Goal: Task Accomplishment & Management: Complete application form

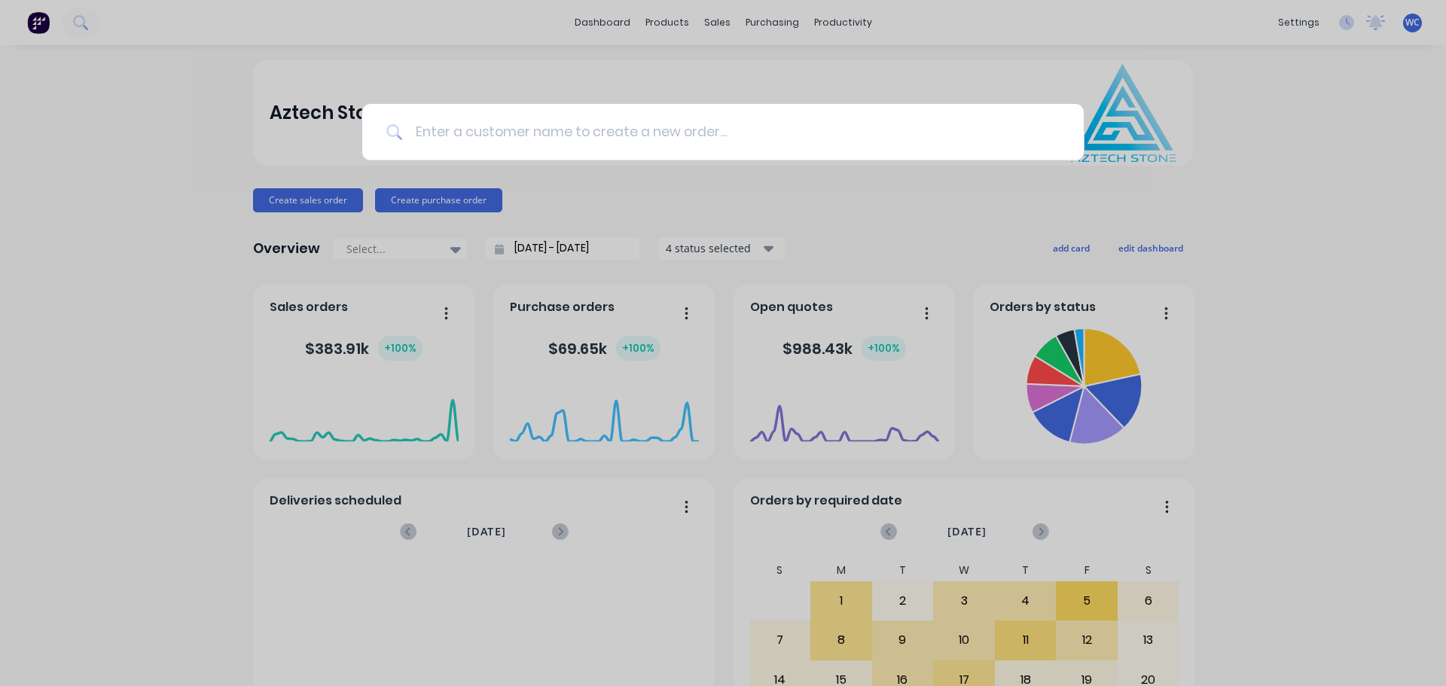
click at [420, 139] on input at bounding box center [731, 132] width 657 height 57
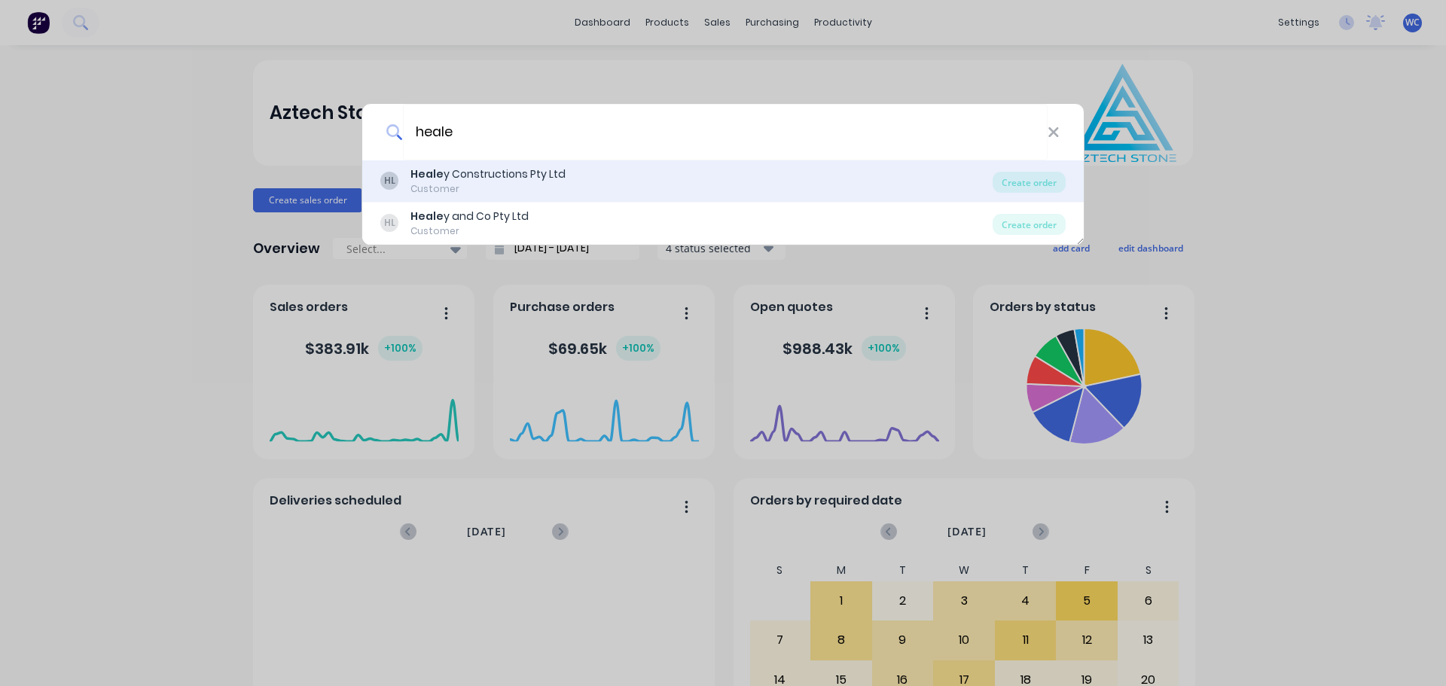
type input "heale"
click at [441, 170] on b "Heale" at bounding box center [427, 173] width 33 height 15
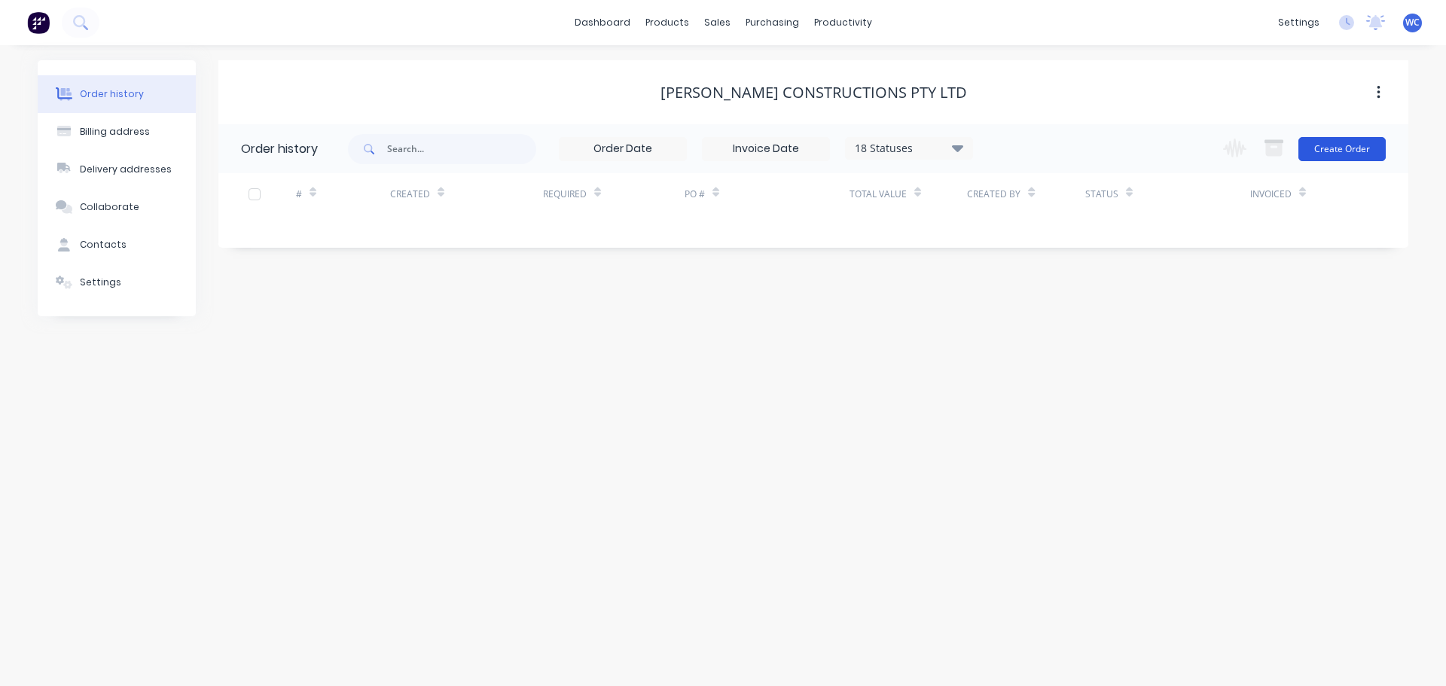
click at [1367, 141] on button "Create Order" at bounding box center [1342, 149] width 87 height 24
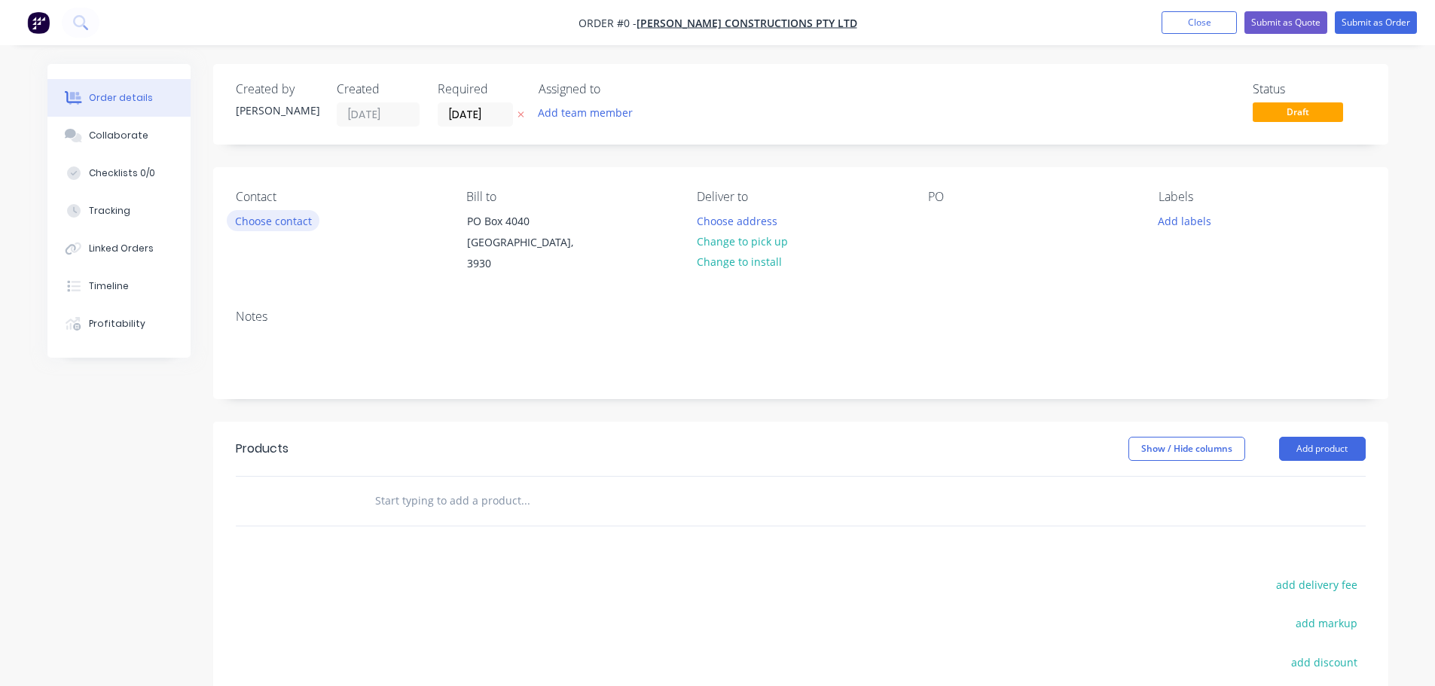
click at [291, 220] on button "Choose contact" at bounding box center [273, 220] width 93 height 20
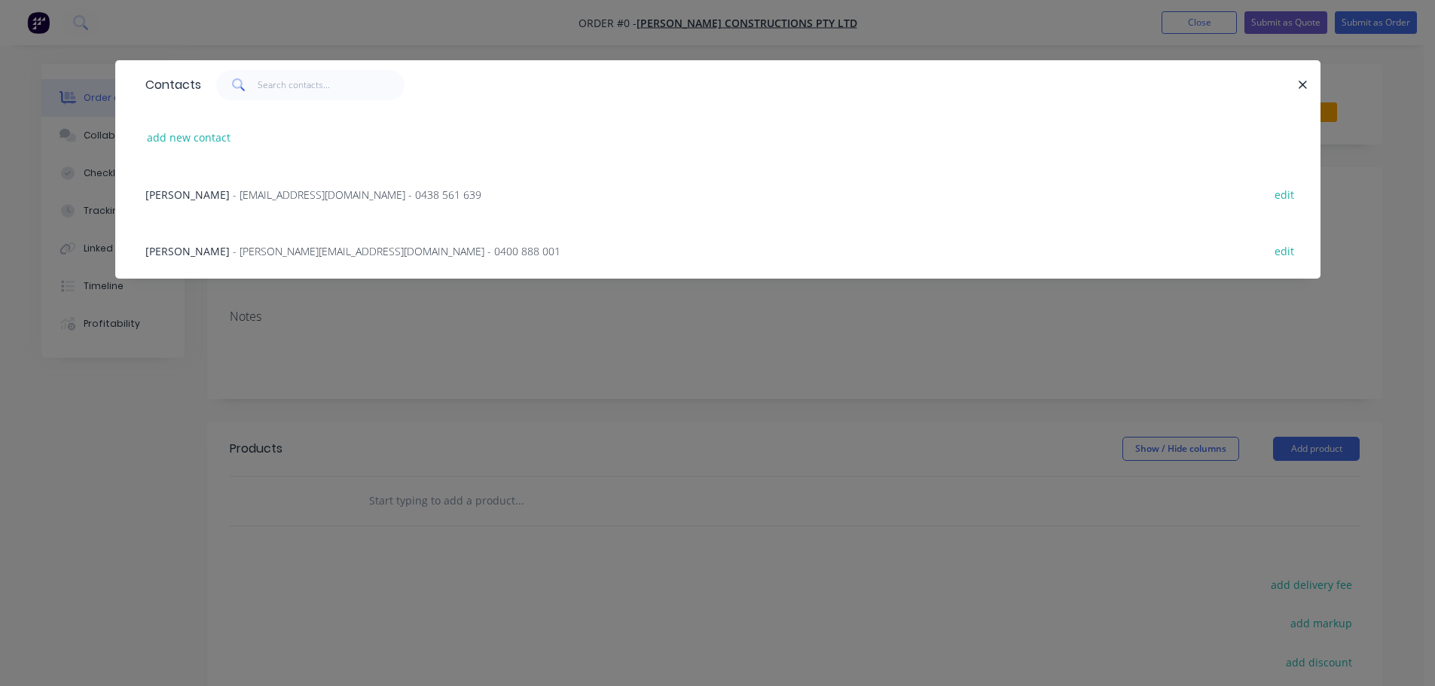
click at [265, 246] on span "- [PERSON_NAME][EMAIL_ADDRESS][DOMAIN_NAME] - 0400 888 001" at bounding box center [397, 251] width 328 height 14
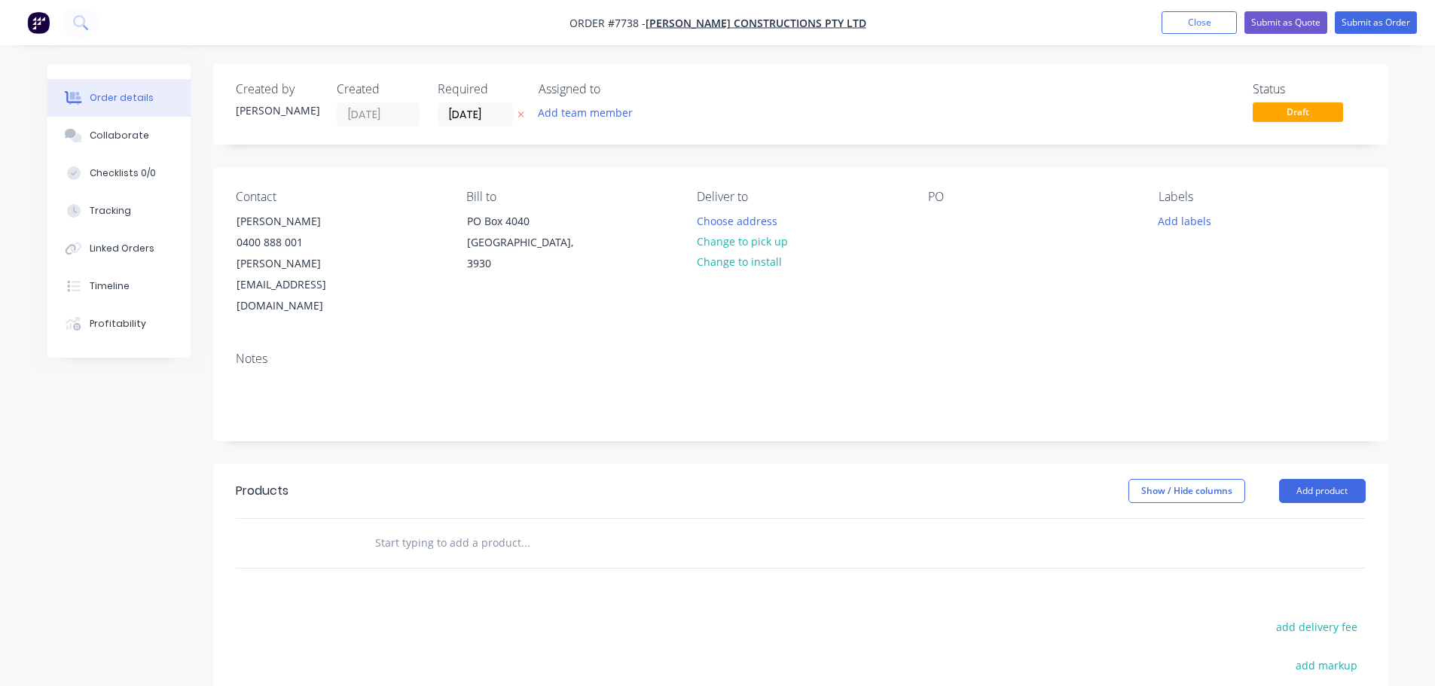
click at [449, 528] on input "text" at bounding box center [524, 543] width 301 height 30
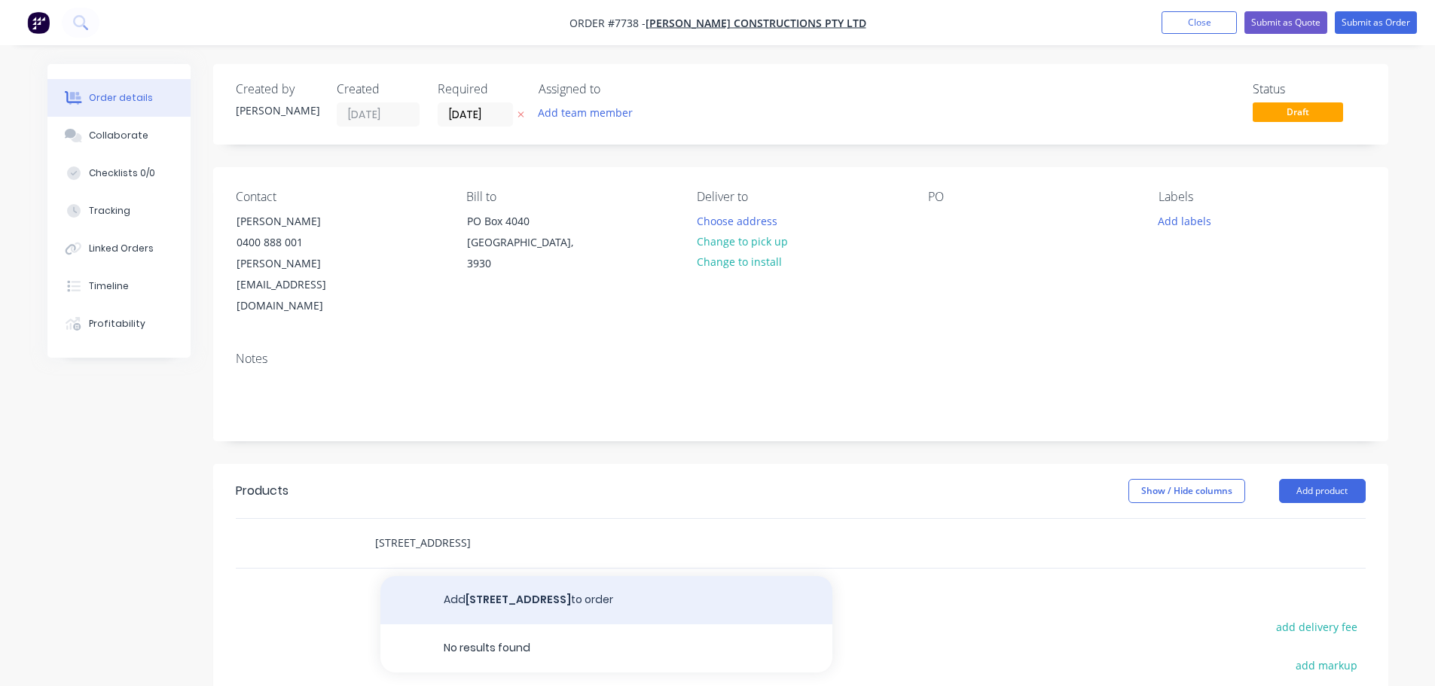
type input "[STREET_ADDRESS]"
click at [499, 576] on button "Add [STREET_ADDRESS] to order" at bounding box center [606, 600] width 452 height 48
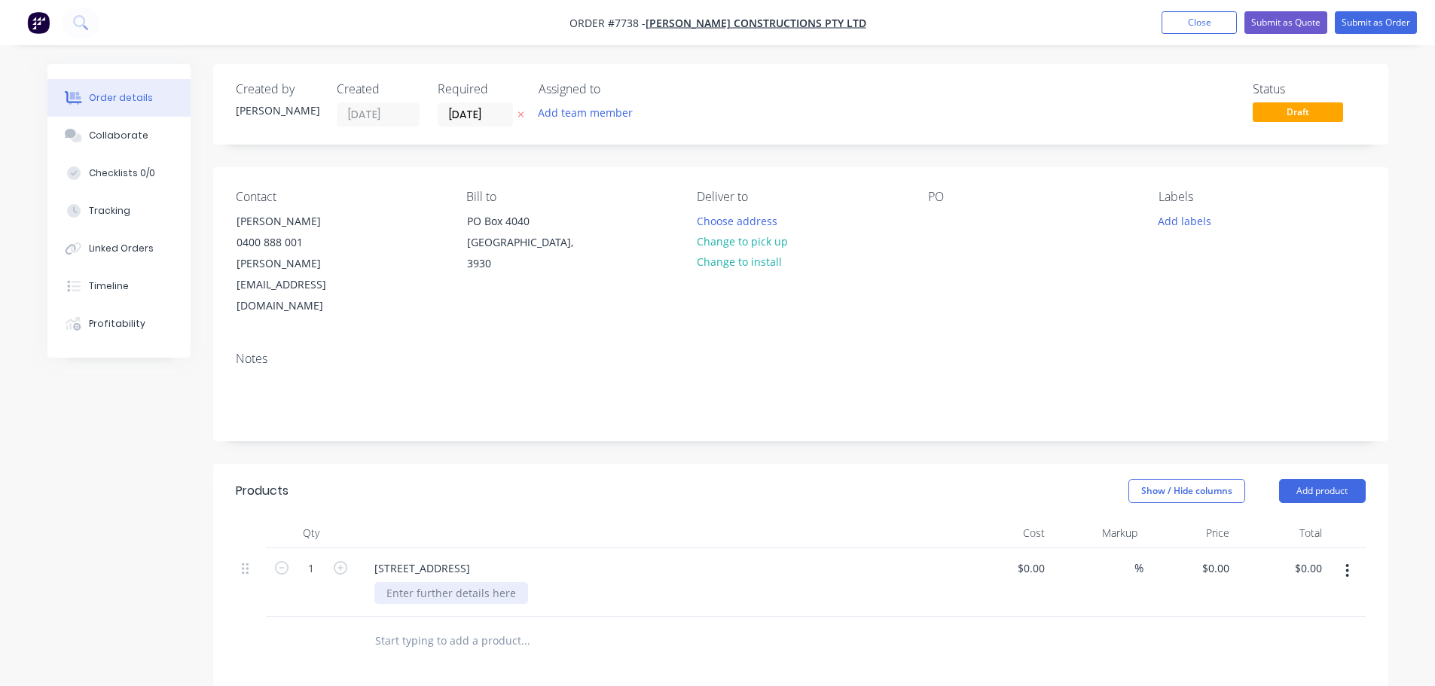
click at [426, 582] on div at bounding box center [451, 593] width 154 height 22
click at [634, 582] on div "Stone fabrication & install As per drawings provided - [STREET_ADDRESS]" at bounding box center [504, 601] width 260 height 38
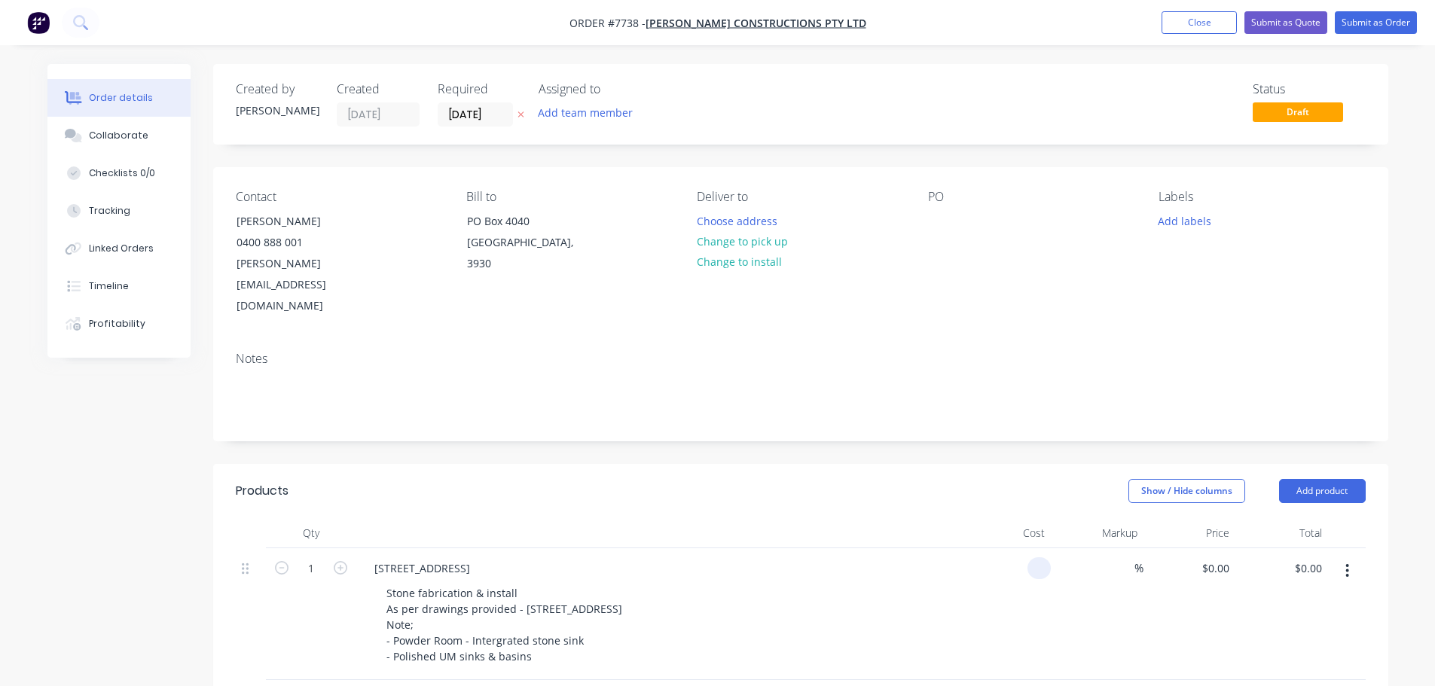
click at [1019, 548] on div at bounding box center [1005, 614] width 93 height 132
type input "$21,985.00"
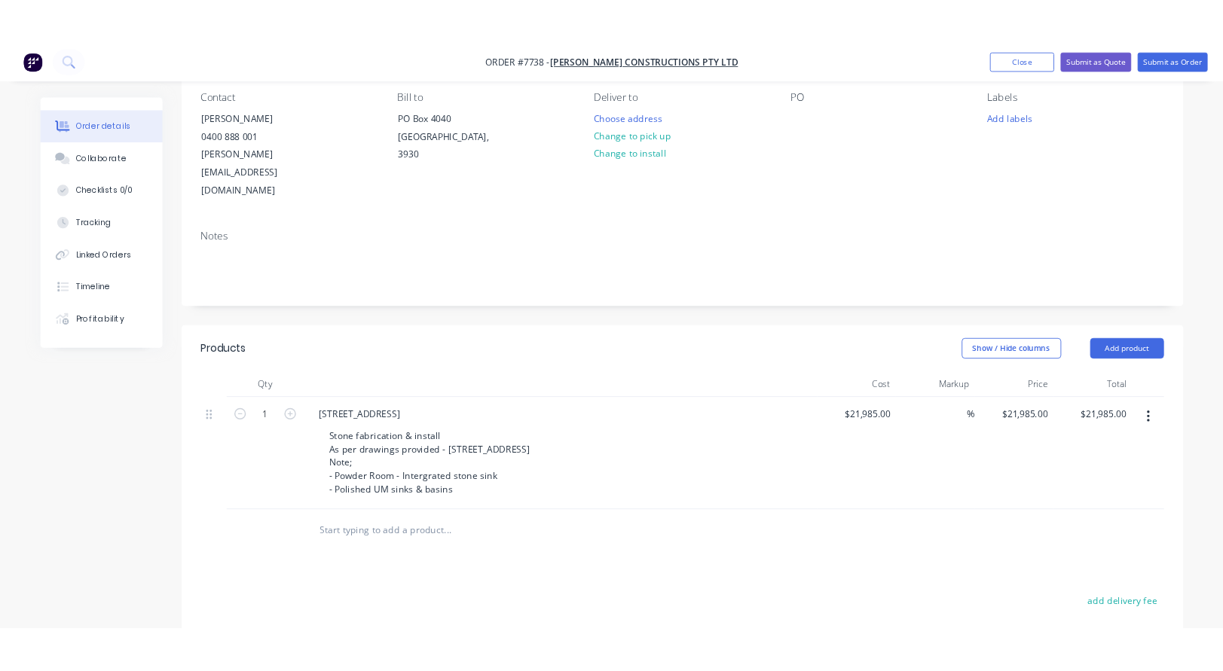
scroll to position [151, 0]
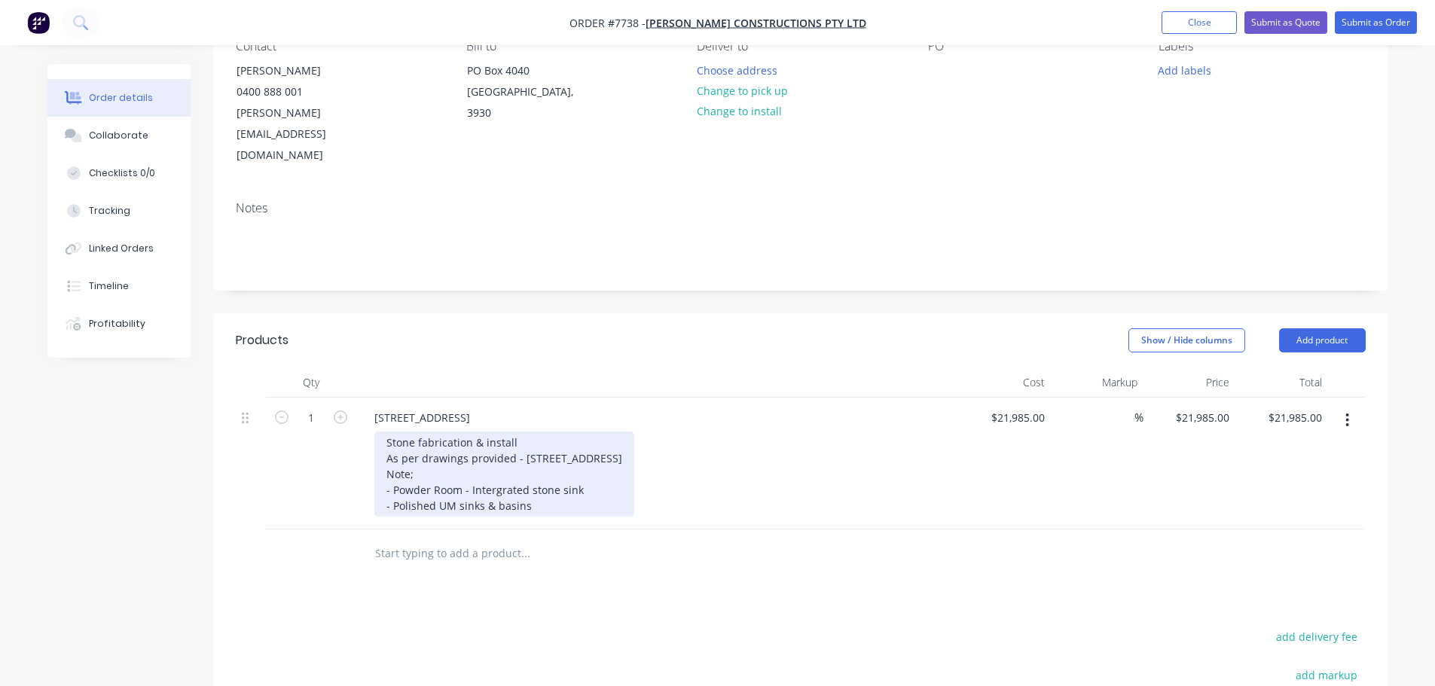
click at [535, 468] on div "Stone fabrication & install As per drawings provided - [STREET_ADDRESS] Note; -…" at bounding box center [504, 474] width 260 height 85
click at [538, 458] on div "Stone fabrication & install As per drawings provided - [STREET_ADDRESS] Note; -…" at bounding box center [504, 474] width 260 height 85
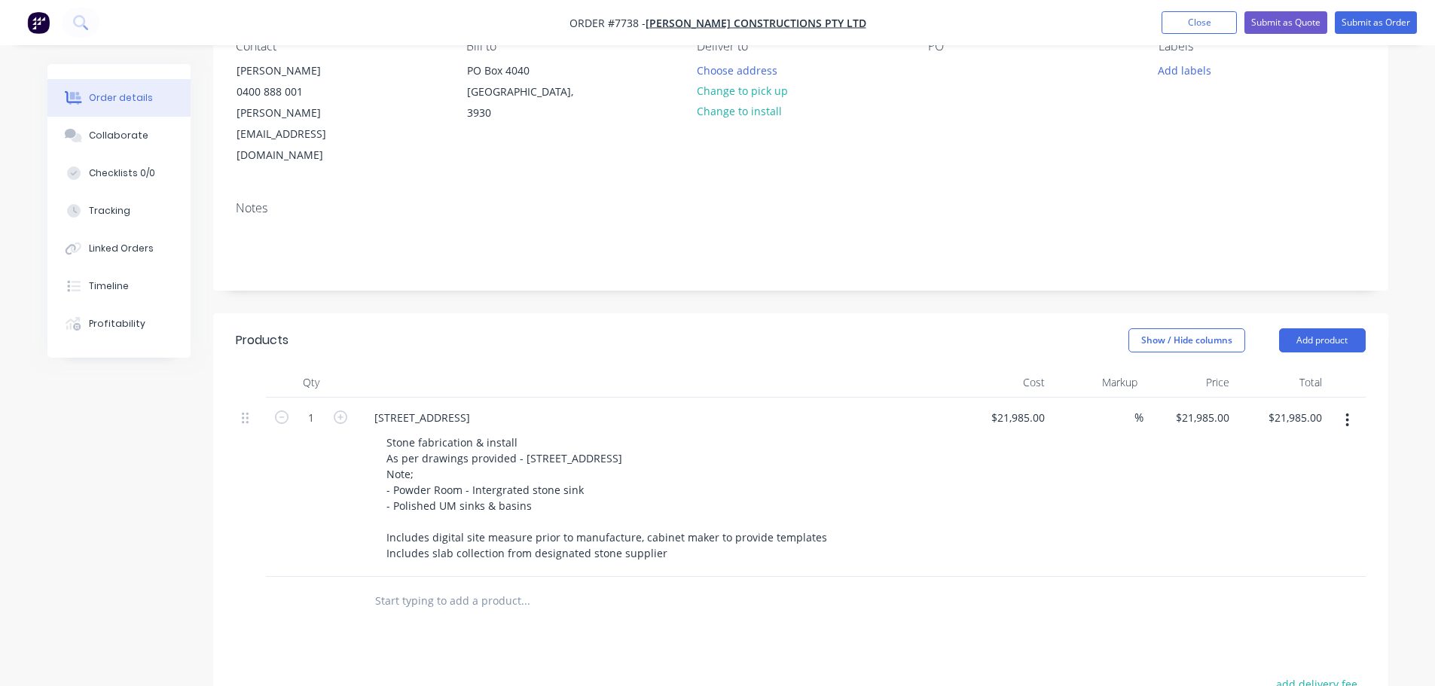
click at [490, 586] on input "text" at bounding box center [524, 601] width 301 height 30
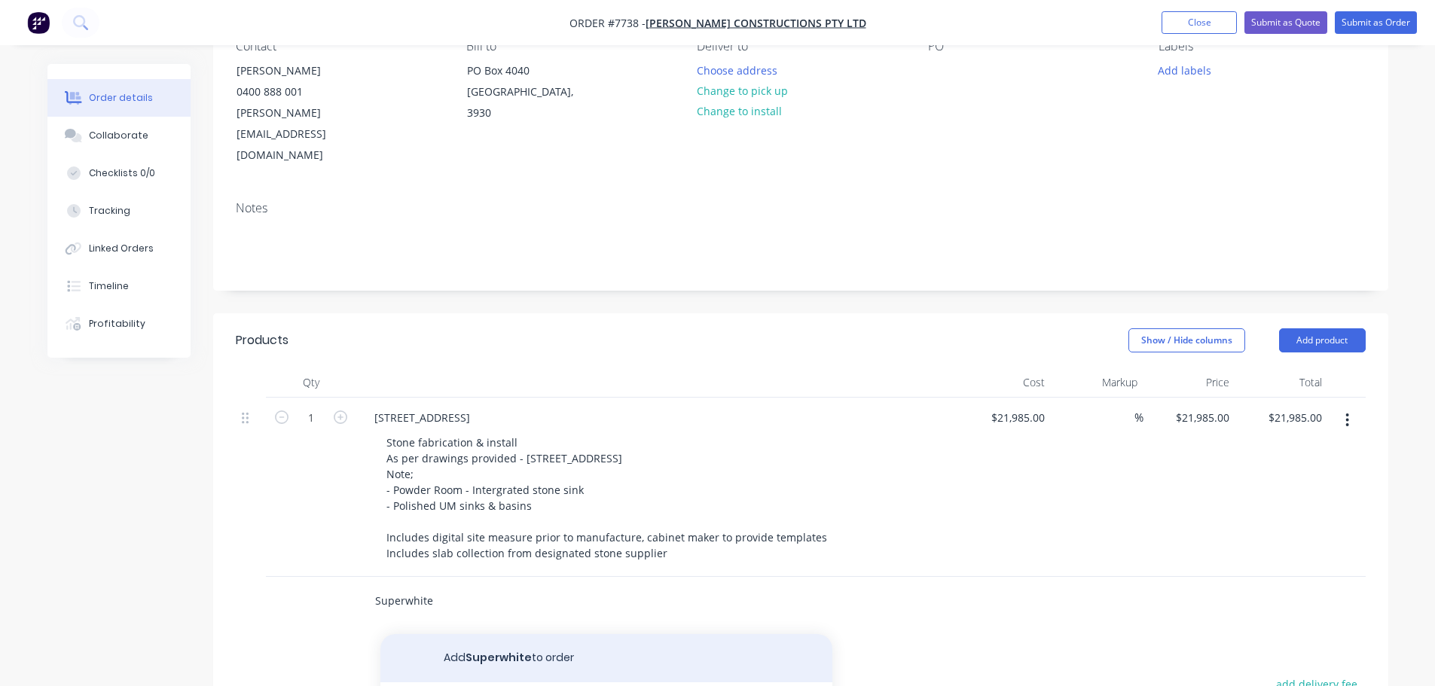
type input "Superwhite"
click at [484, 634] on button "Add Superwhite to order" at bounding box center [606, 658] width 452 height 48
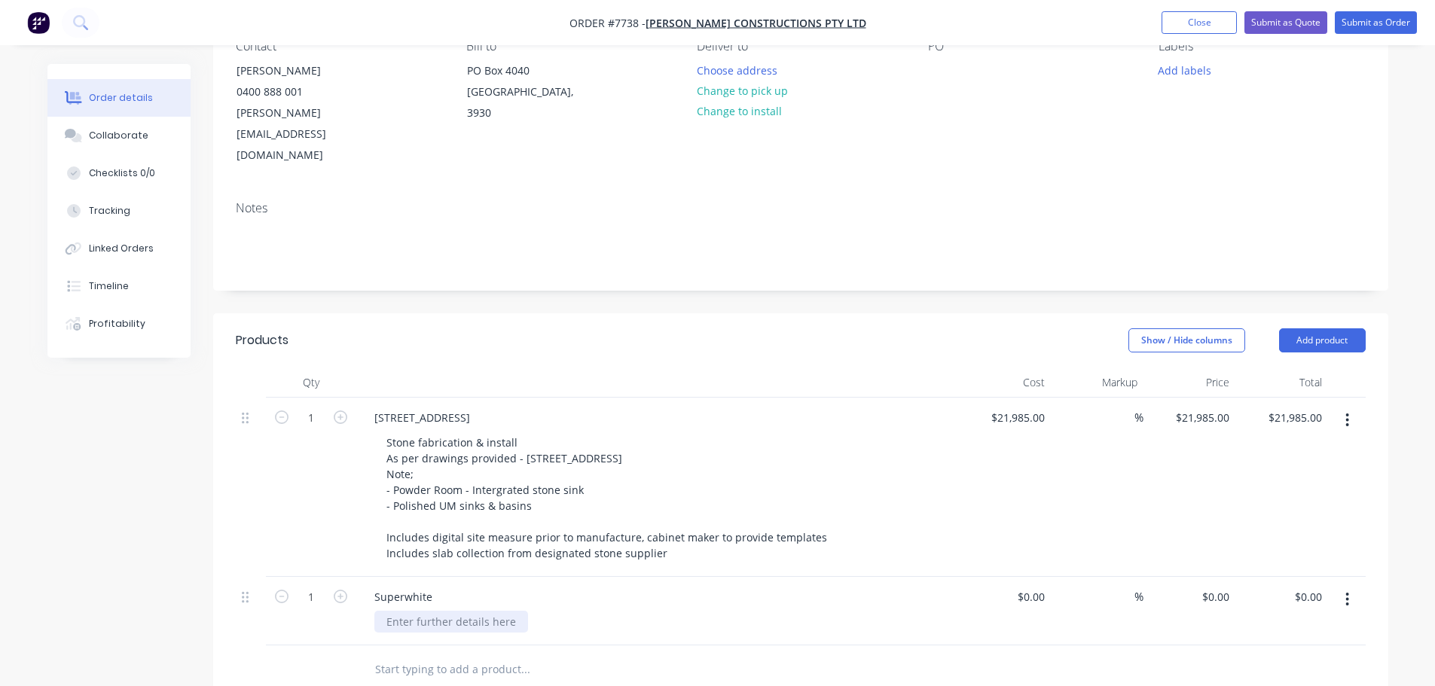
click at [424, 611] on div at bounding box center [451, 622] width 154 height 22
click at [441, 586] on div "Superwhite" at bounding box center [403, 597] width 82 height 22
click at [498, 611] on div "20mm Natural Stone" at bounding box center [438, 622] width 129 height 22
drag, startPoint x: 493, startPoint y: 579, endPoint x: 423, endPoint y: 588, distance: 70.6
click at [423, 611] on div "20mm Natural Stone" at bounding box center [438, 622] width 129 height 22
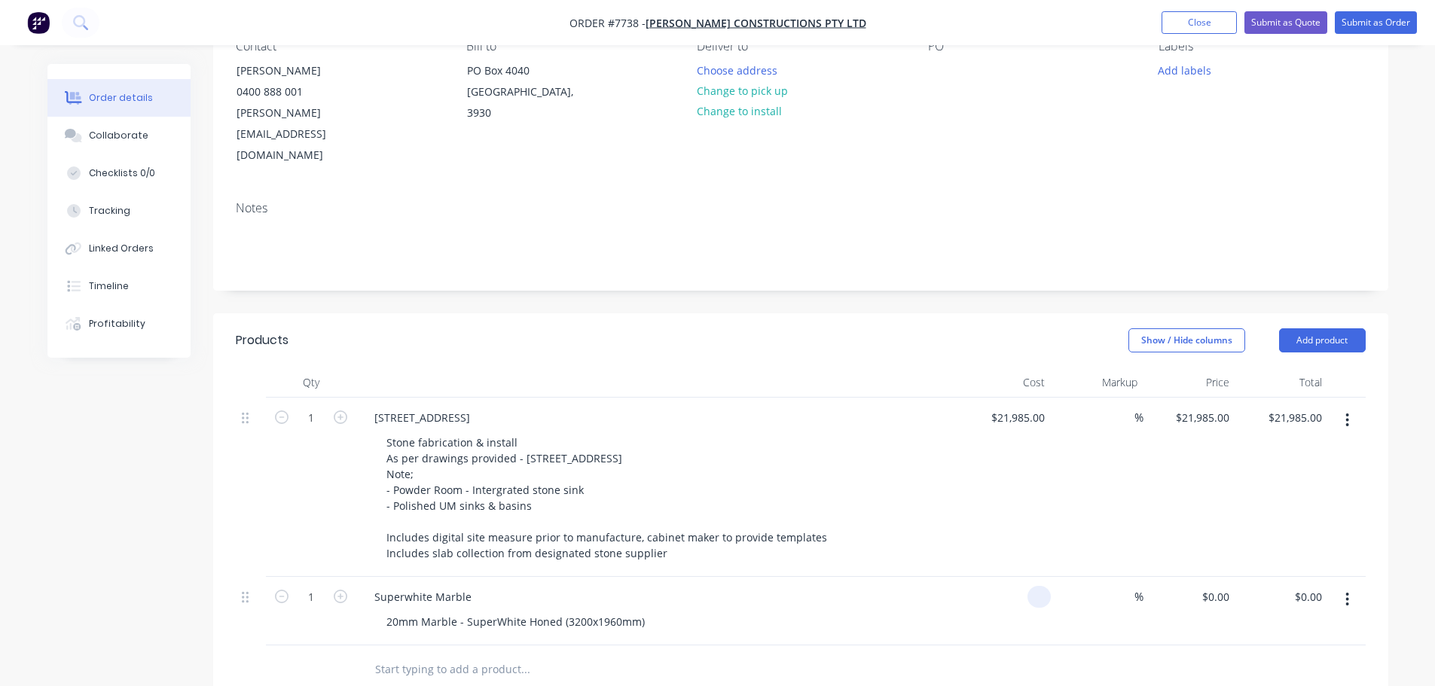
click at [1031, 586] on div at bounding box center [1039, 597] width 23 height 22
type input "$3,950.00"
click at [319, 586] on input "1" at bounding box center [311, 597] width 39 height 23
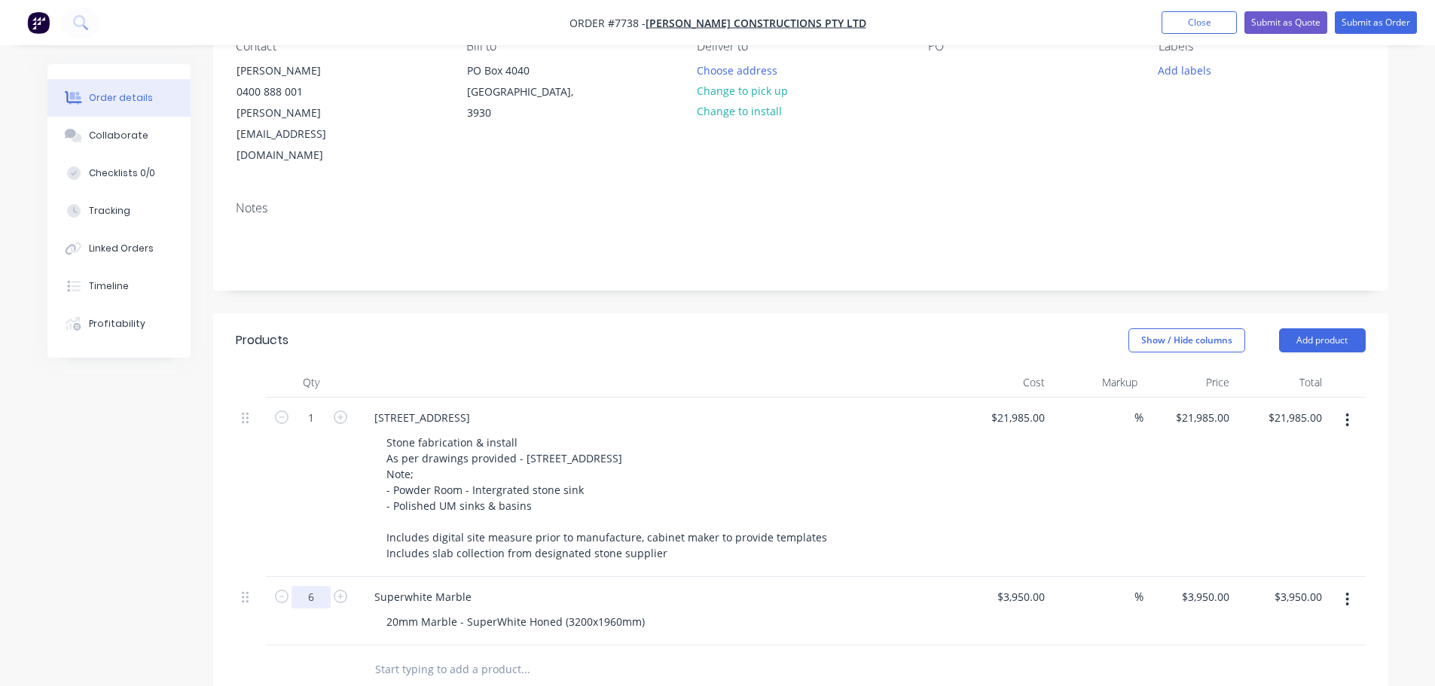
type input "6"
type input "$23,700.00"
click at [644, 611] on div "20mm Marble - SuperWhite Honed (3200x1960mm)" at bounding box center [515, 622] width 283 height 22
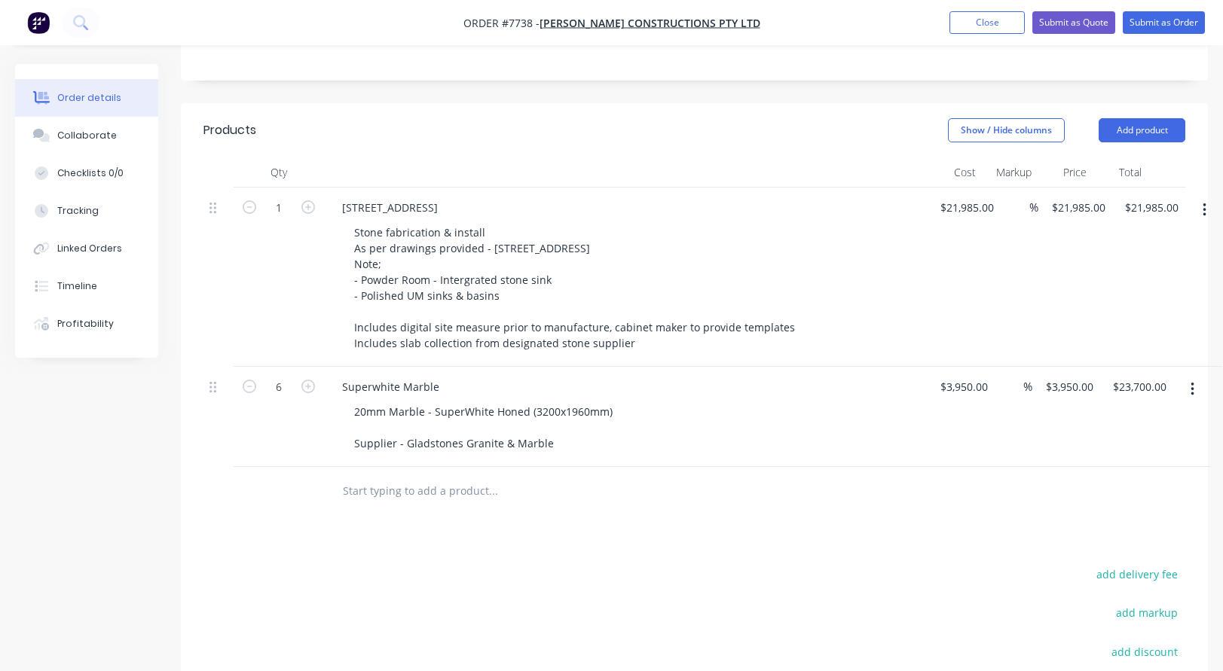
scroll to position [377, 0]
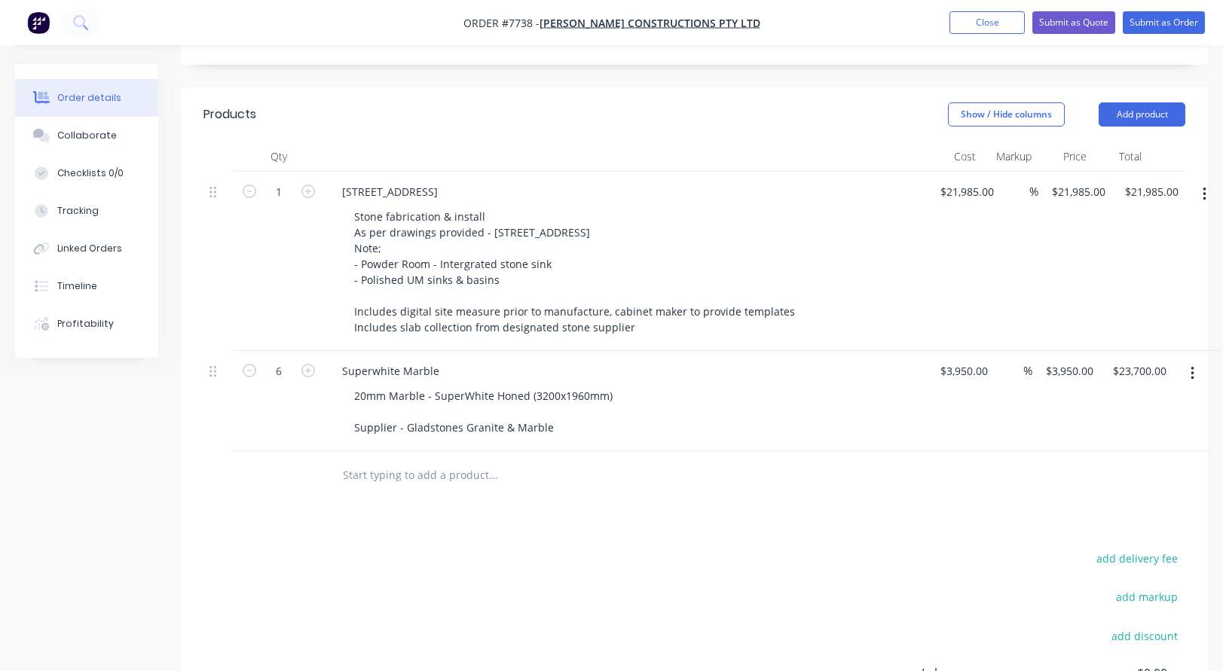
click at [391, 460] on input "text" at bounding box center [492, 475] width 301 height 30
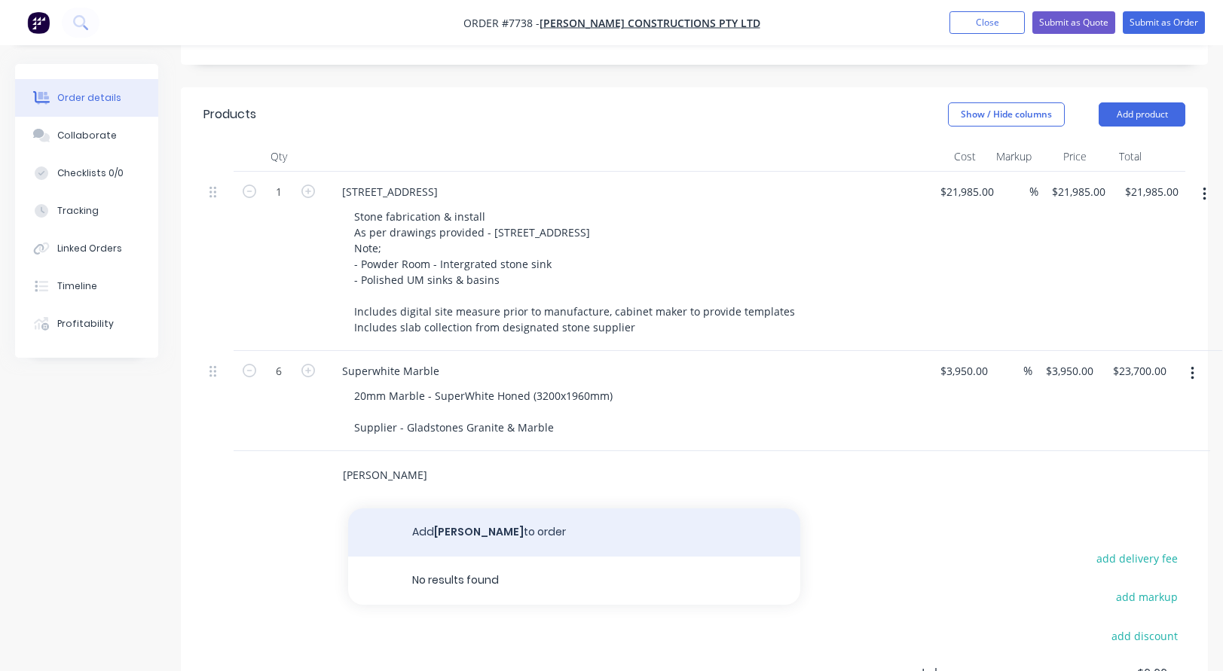
type input "[PERSON_NAME]"
click at [453, 509] on button "Add [PERSON_NAME] Marble to order" at bounding box center [574, 533] width 452 height 48
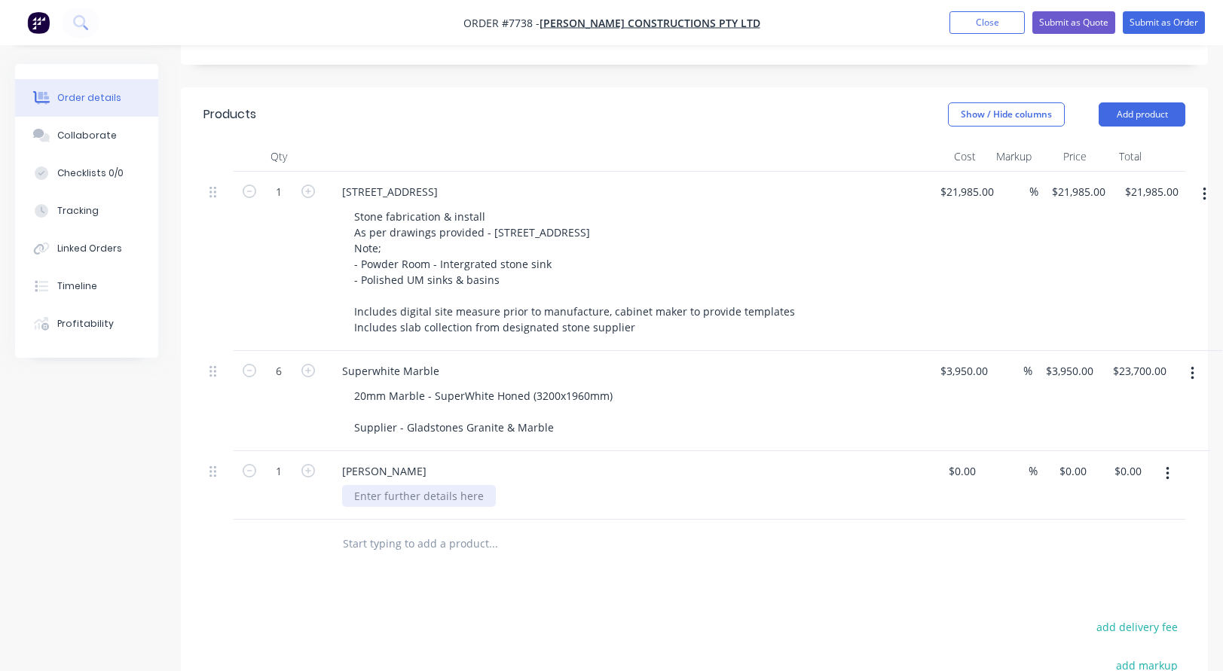
click at [383, 485] on div at bounding box center [419, 496] width 154 height 22
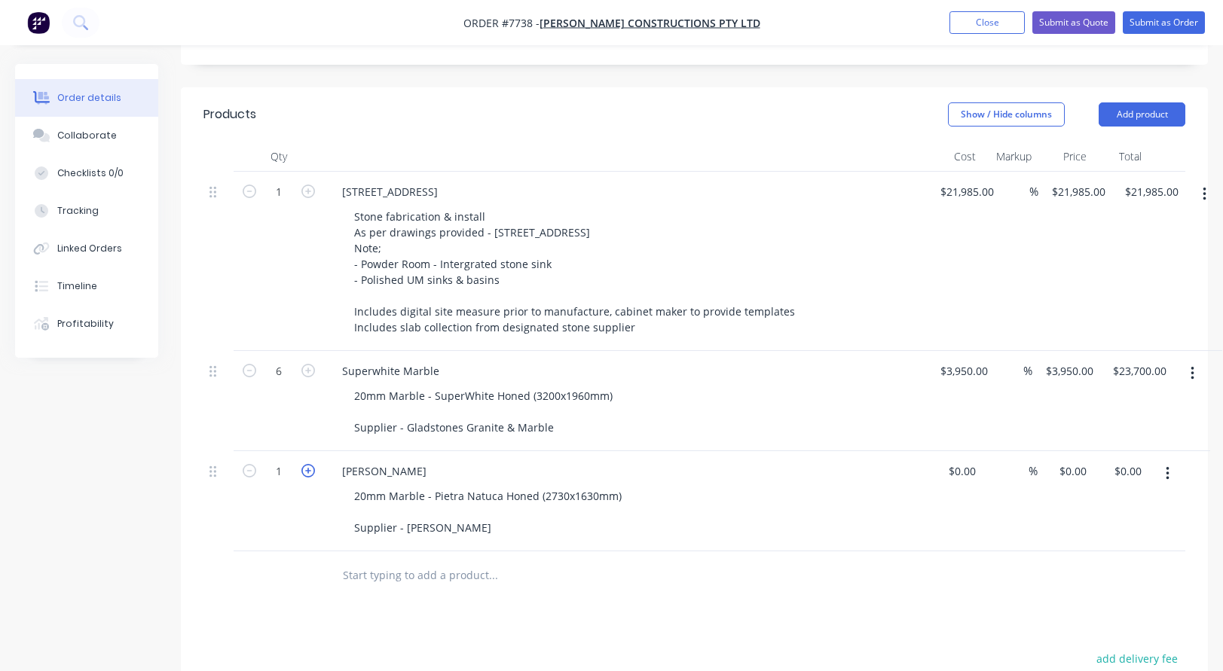
click at [307, 464] on icon "button" at bounding box center [308, 471] width 14 height 14
type input "2"
click at [962, 460] on div at bounding box center [969, 471] width 23 height 22
type input "$980.00"
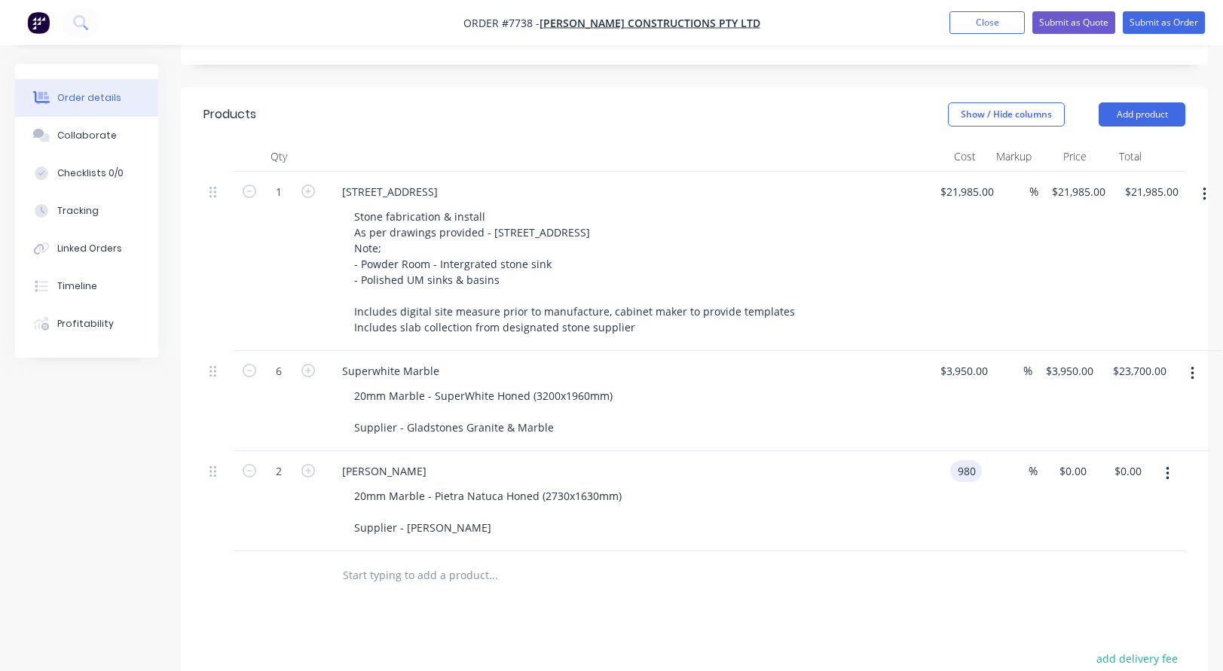
type input "$1,960.00"
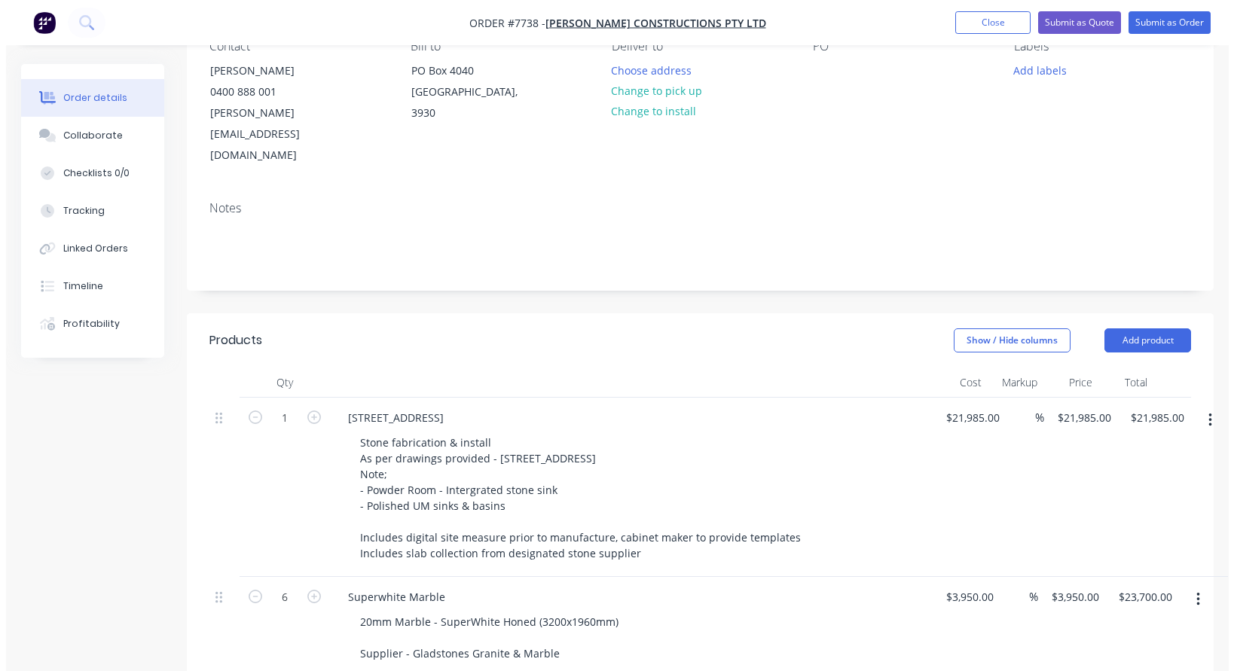
scroll to position [0, 0]
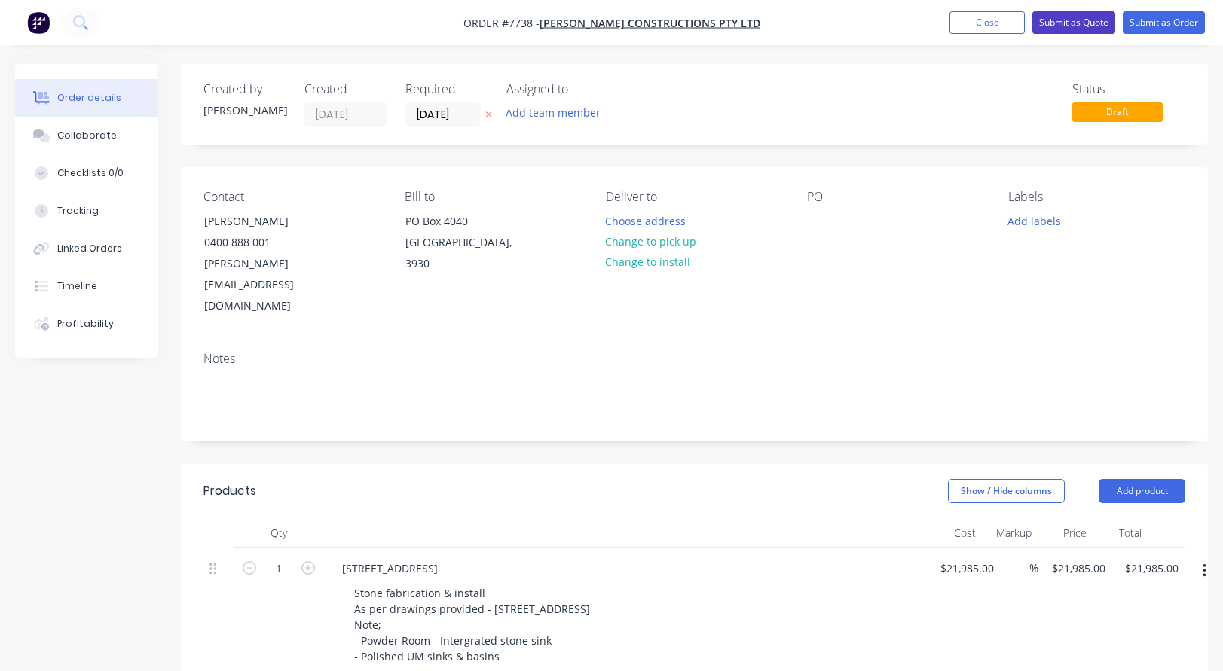
click at [1079, 18] on button "Submit as Quote" at bounding box center [1073, 22] width 83 height 23
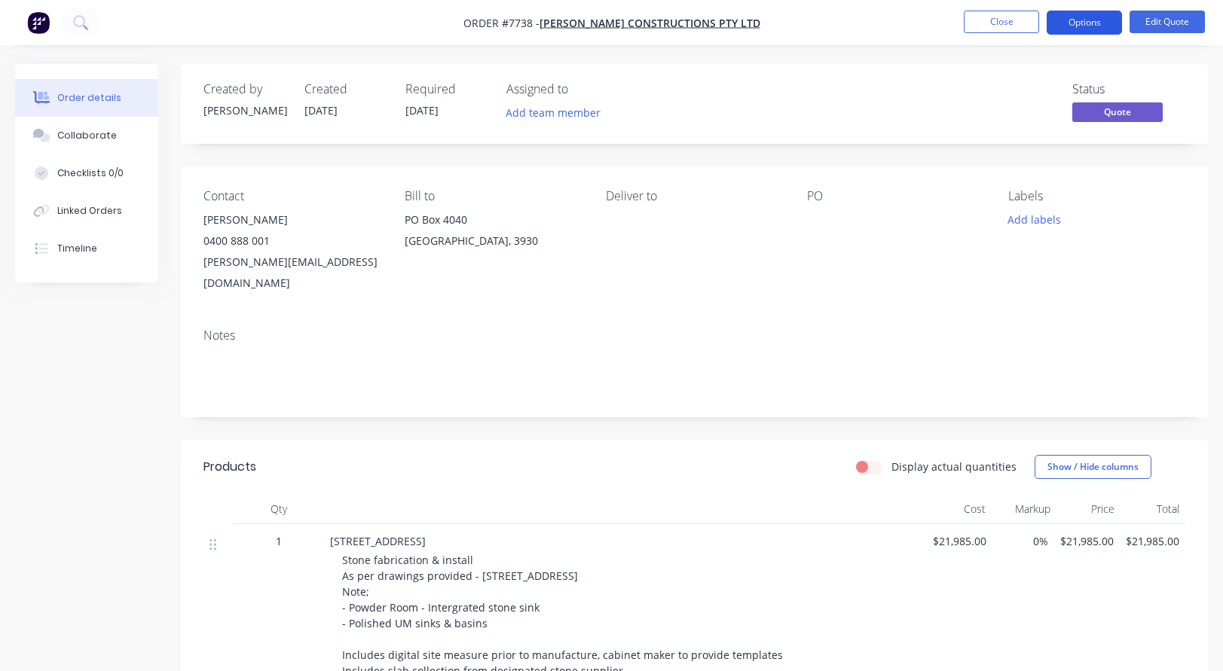
click at [1082, 22] on button "Options" at bounding box center [1083, 23] width 75 height 24
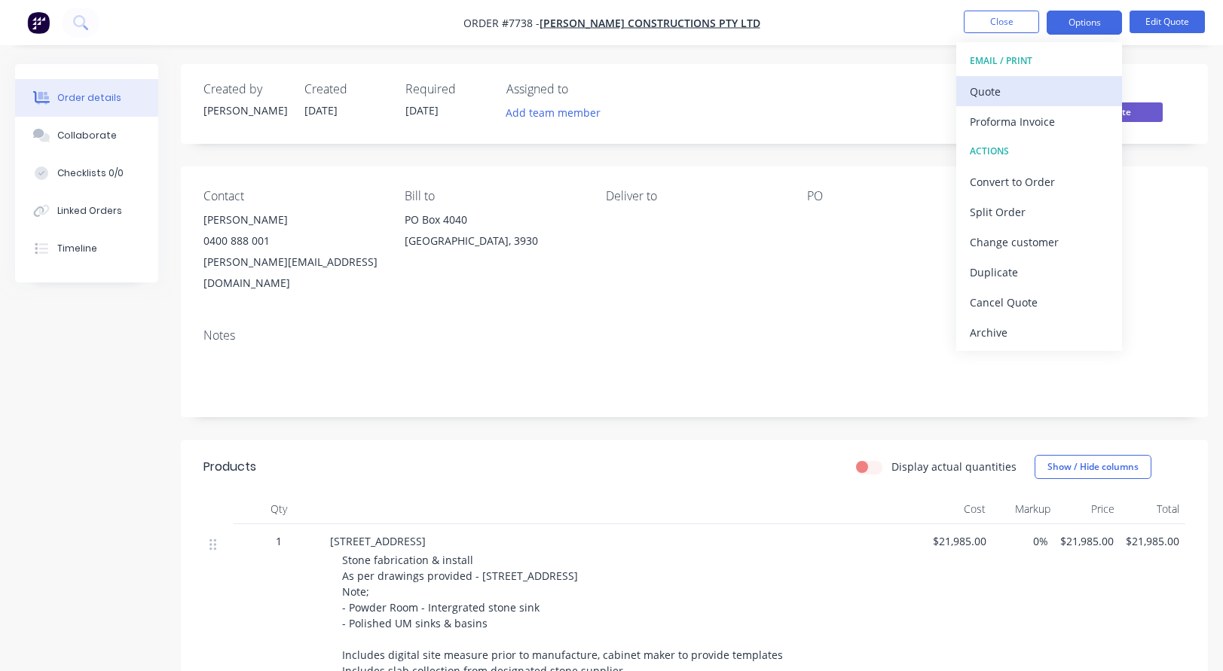
click at [1010, 89] on div "Quote" at bounding box center [1039, 92] width 139 height 22
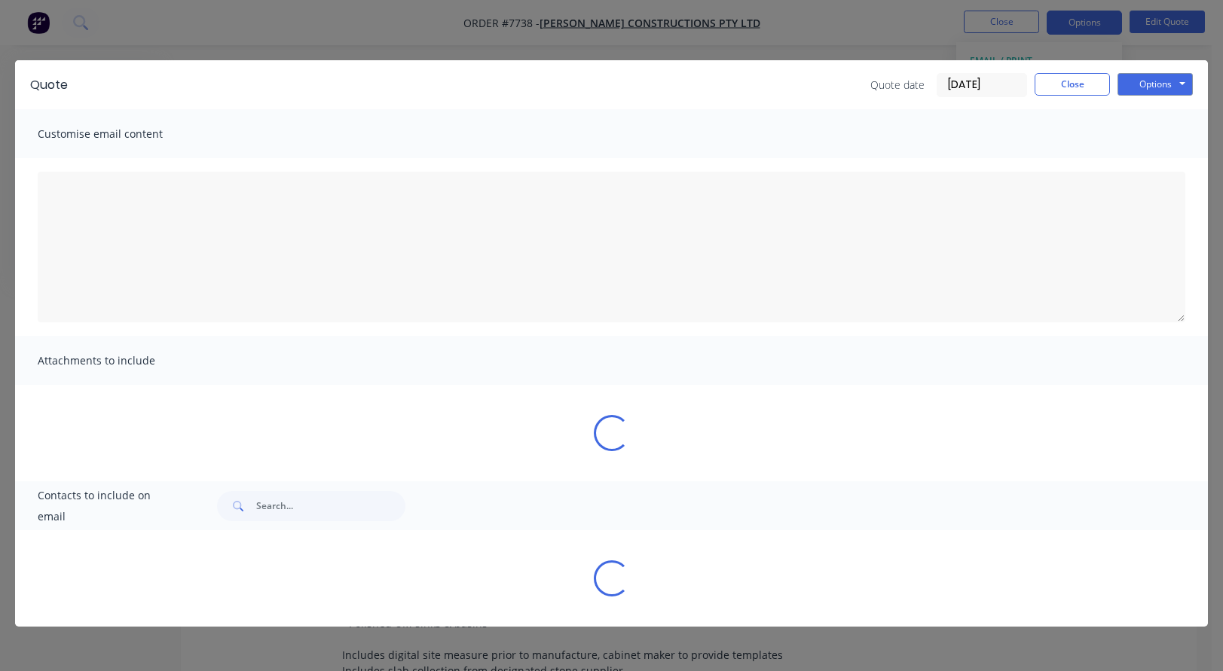
type textarea "A PDF copy of the quote has been attached to this email. To view your quote onl…"
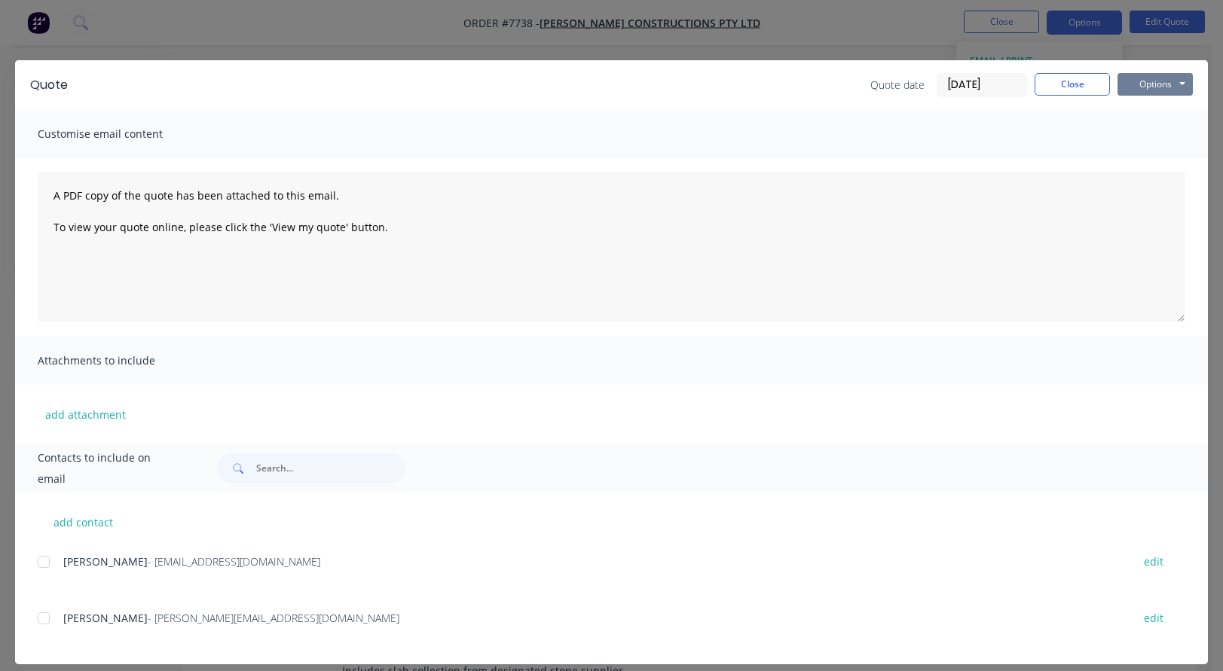
click at [1143, 81] on button "Options" at bounding box center [1154, 84] width 75 height 23
click at [1143, 107] on button "Preview" at bounding box center [1165, 111] width 96 height 25
click at [1076, 85] on button "Close" at bounding box center [1071, 84] width 75 height 23
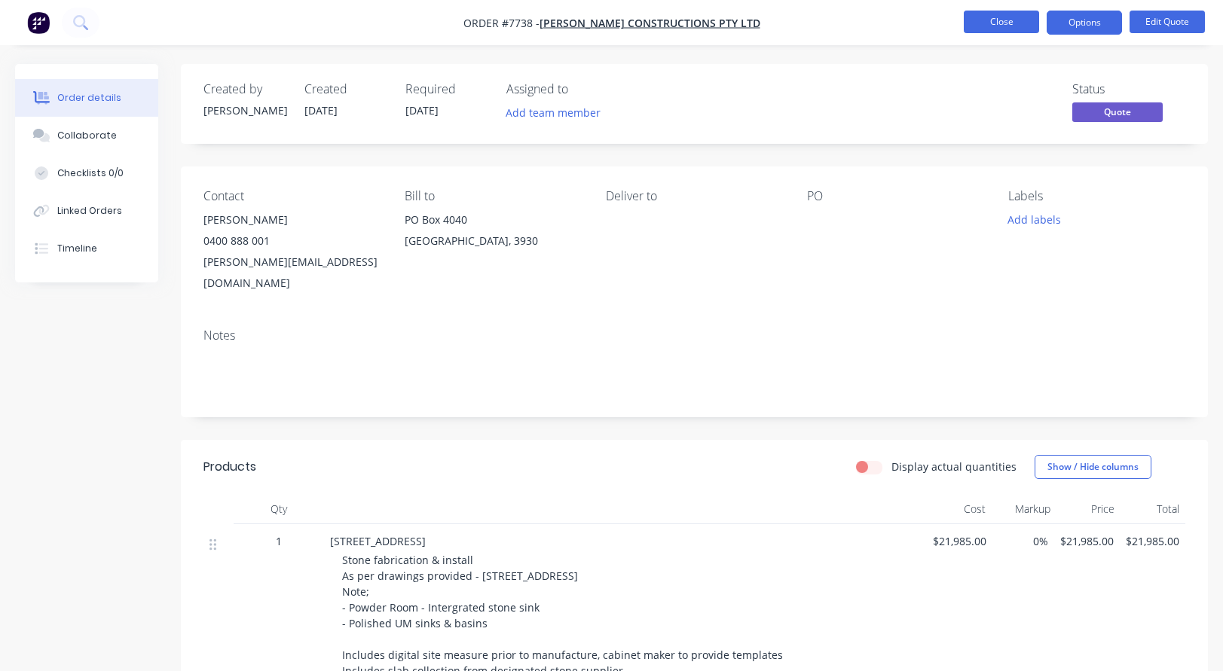
click at [1006, 23] on button "Close" at bounding box center [1001, 22] width 75 height 23
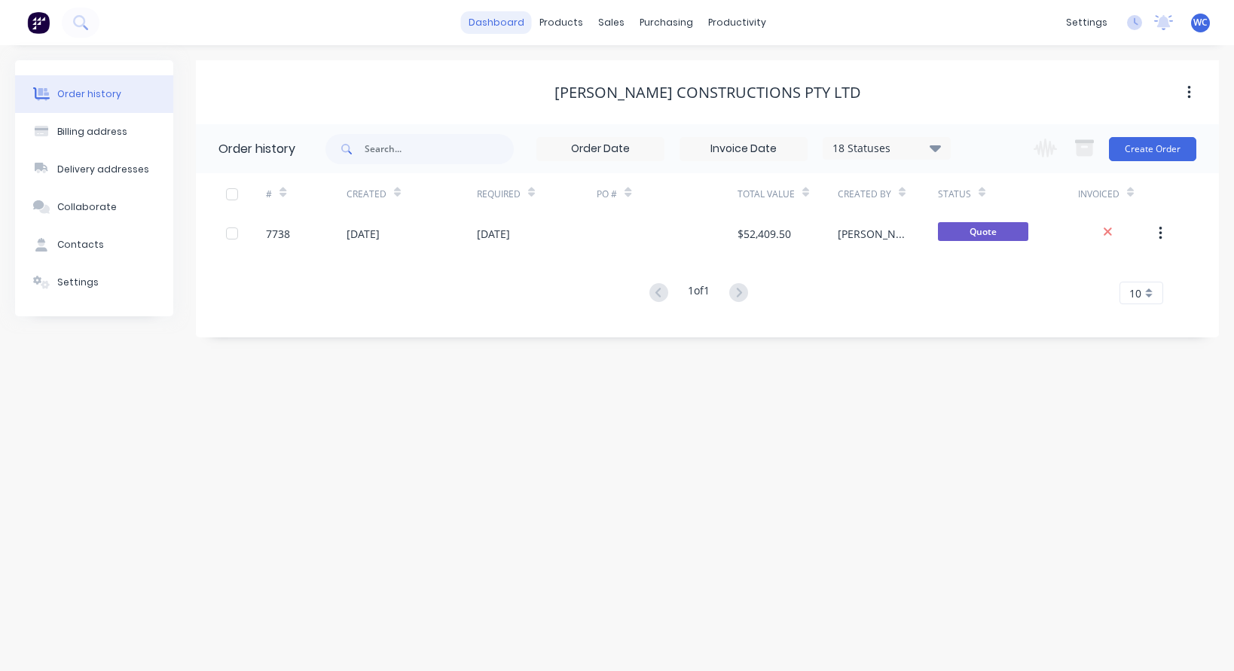
click at [496, 20] on link "dashboard" at bounding box center [496, 22] width 71 height 23
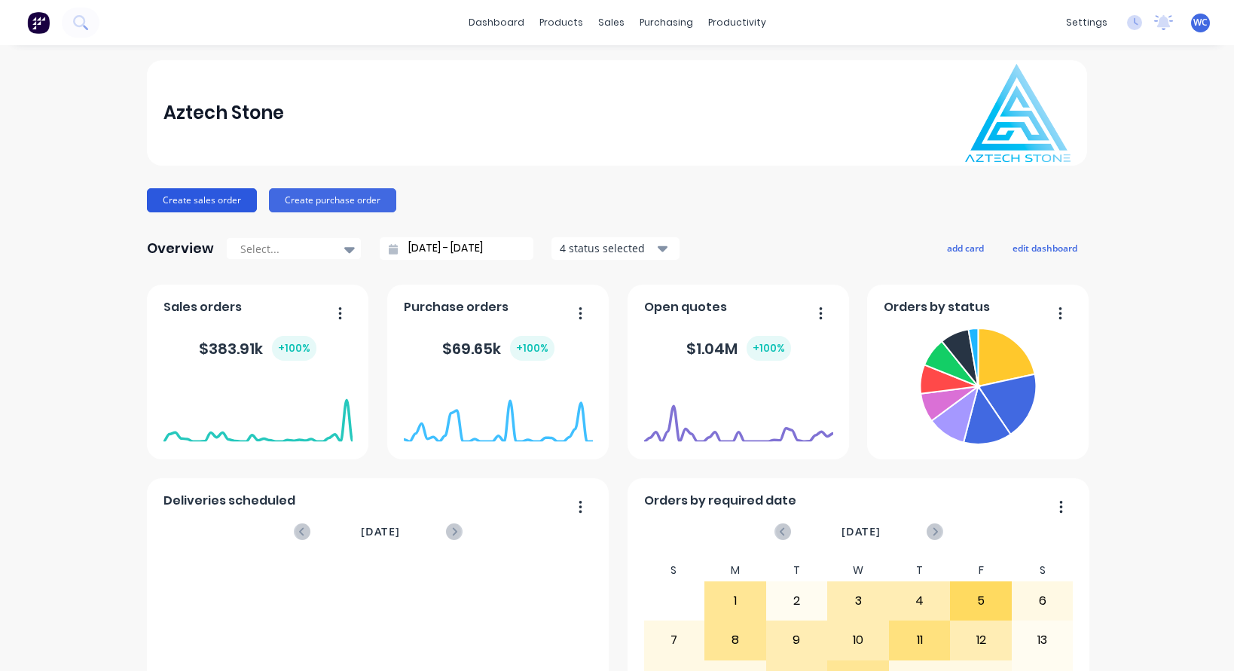
click at [212, 197] on button "Create sales order" at bounding box center [202, 200] width 110 height 24
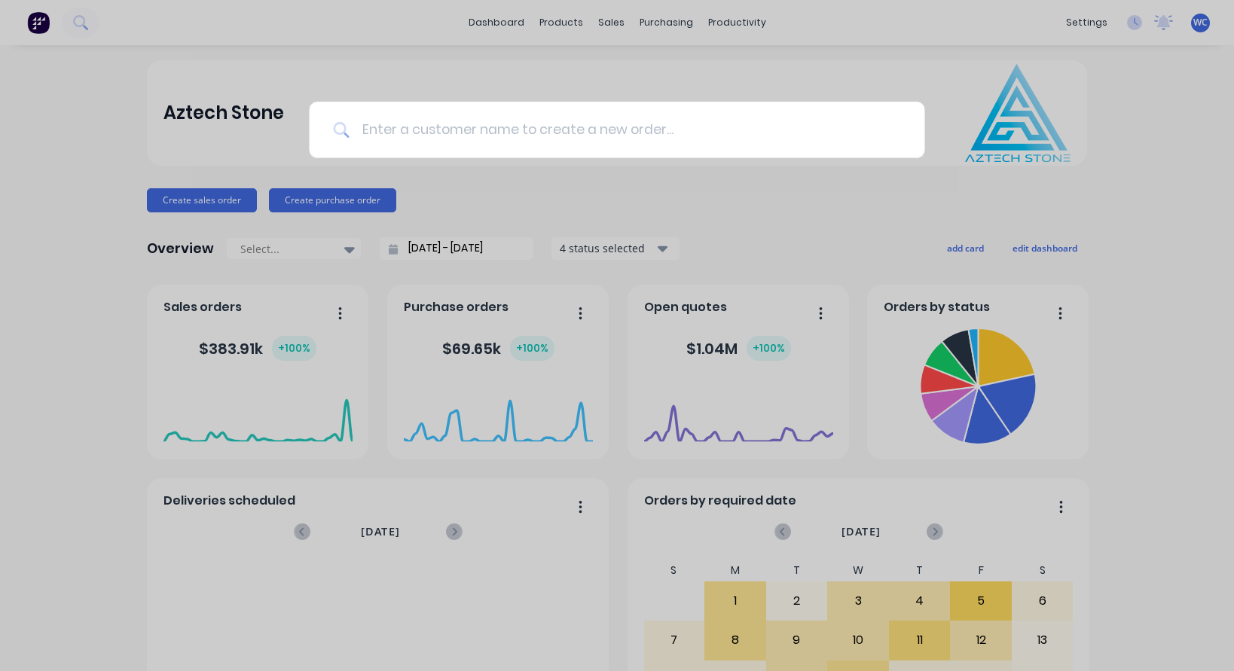
click at [389, 123] on input at bounding box center [625, 130] width 551 height 57
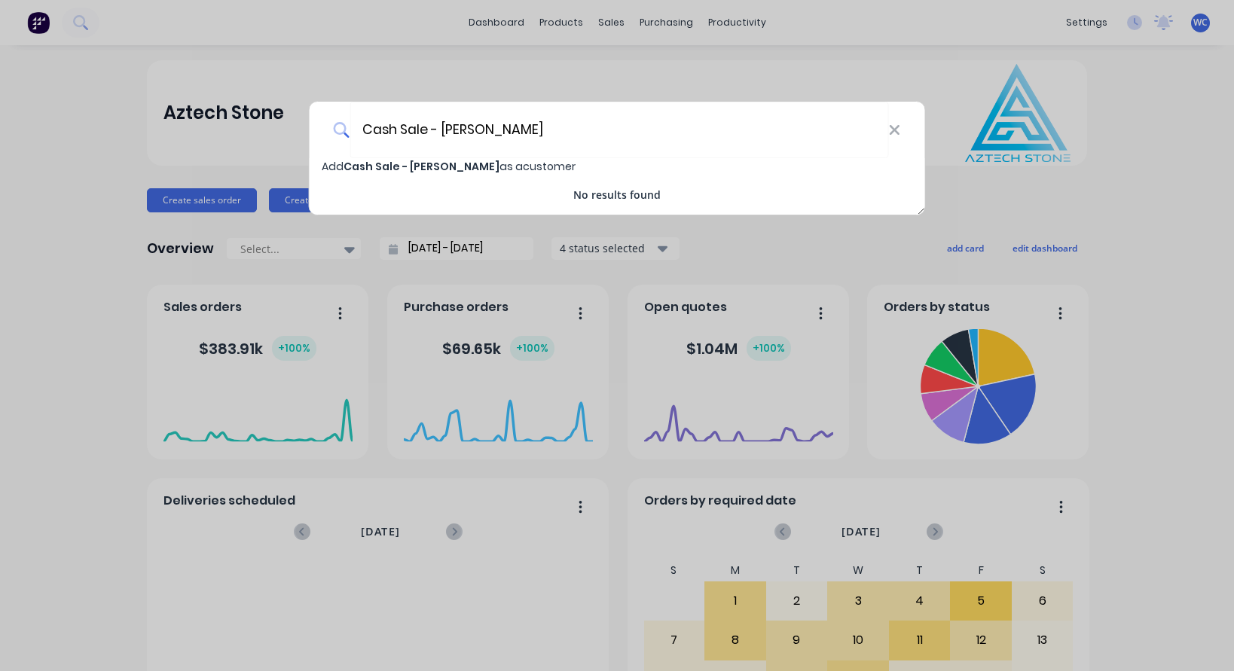
type input "Cash Sale - [PERSON_NAME]"
click at [430, 158] on div "Add Cash Sale - [PERSON_NAME] as a customer" at bounding box center [617, 166] width 615 height 17
select select "AU"
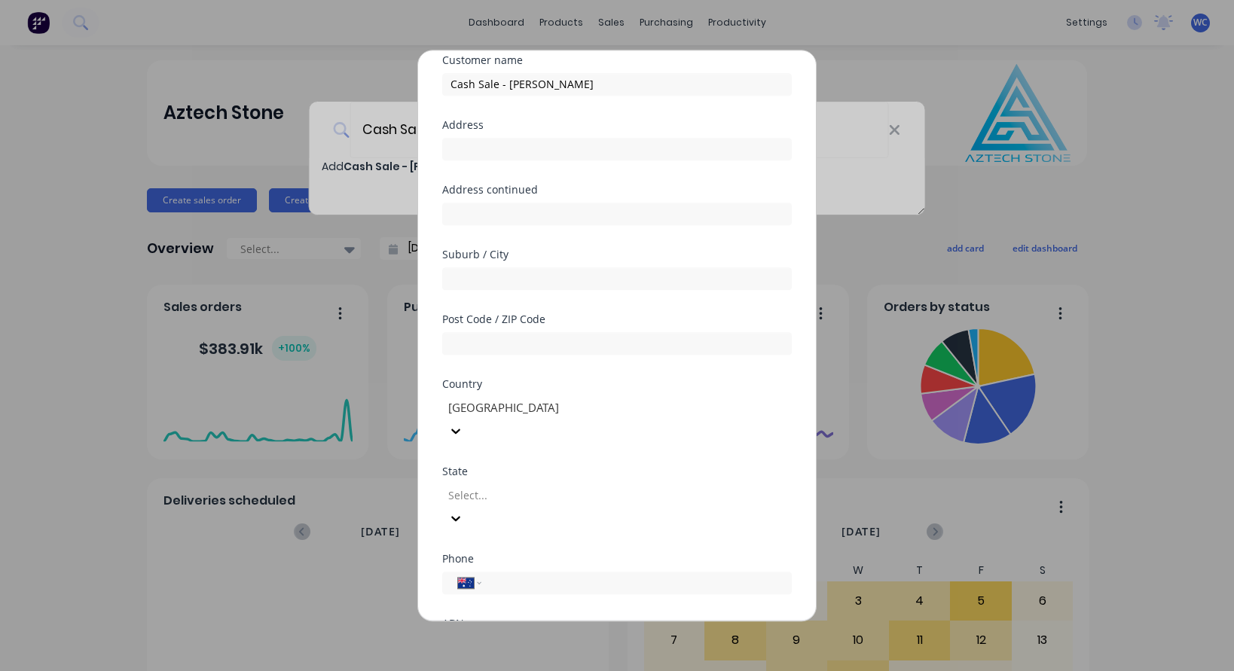
scroll to position [165, 0]
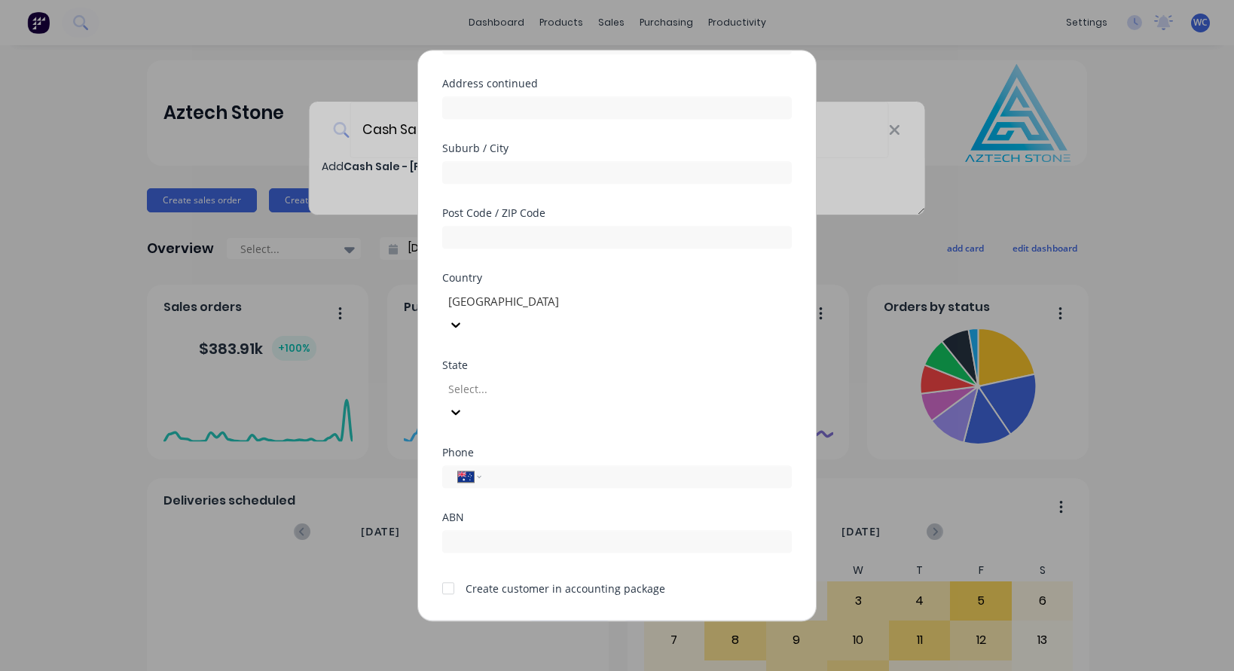
click at [460, 410] on icon at bounding box center [455, 412] width 9 height 5
click at [563, 621] on button "Save" at bounding box center [569, 633] width 83 height 24
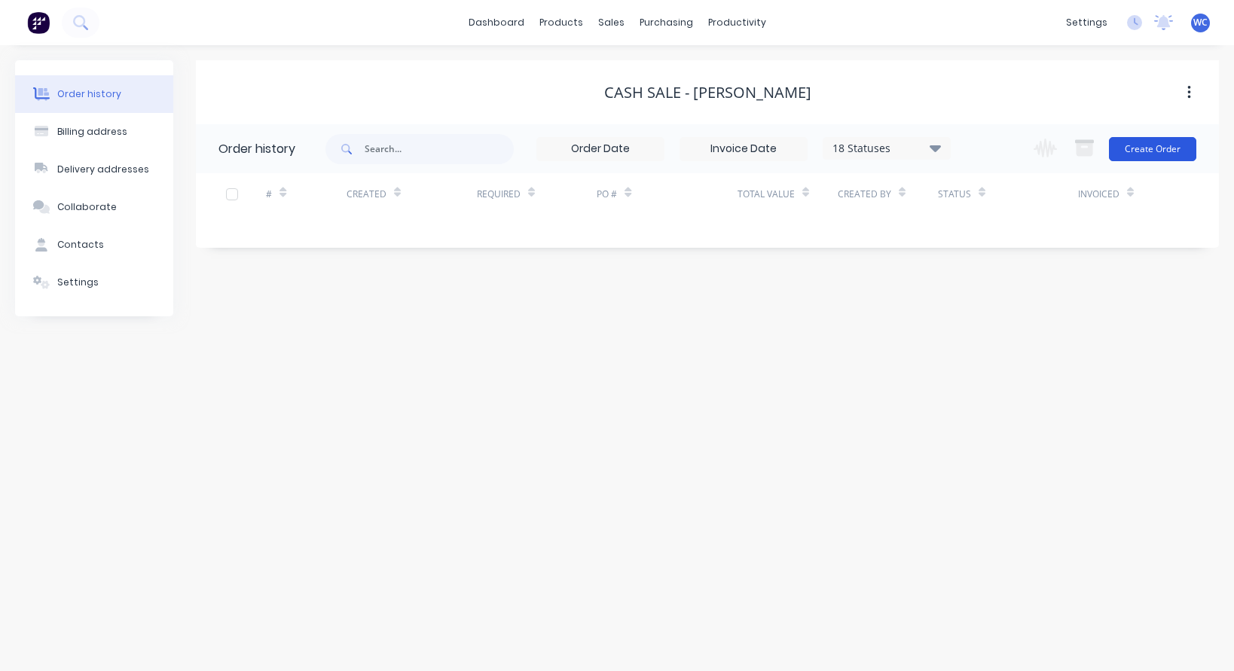
click at [1132, 147] on button "Create Order" at bounding box center [1152, 149] width 87 height 24
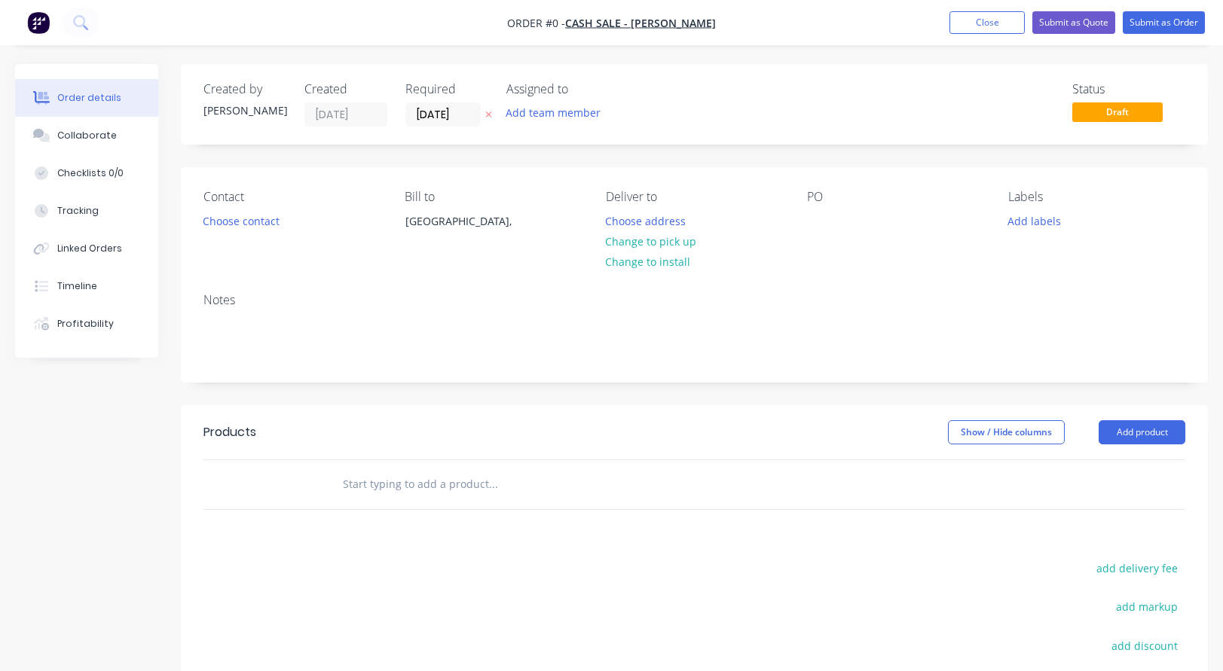
click at [377, 490] on input "text" at bounding box center [492, 484] width 301 height 30
click at [261, 219] on button "Choose contact" at bounding box center [241, 220] width 93 height 20
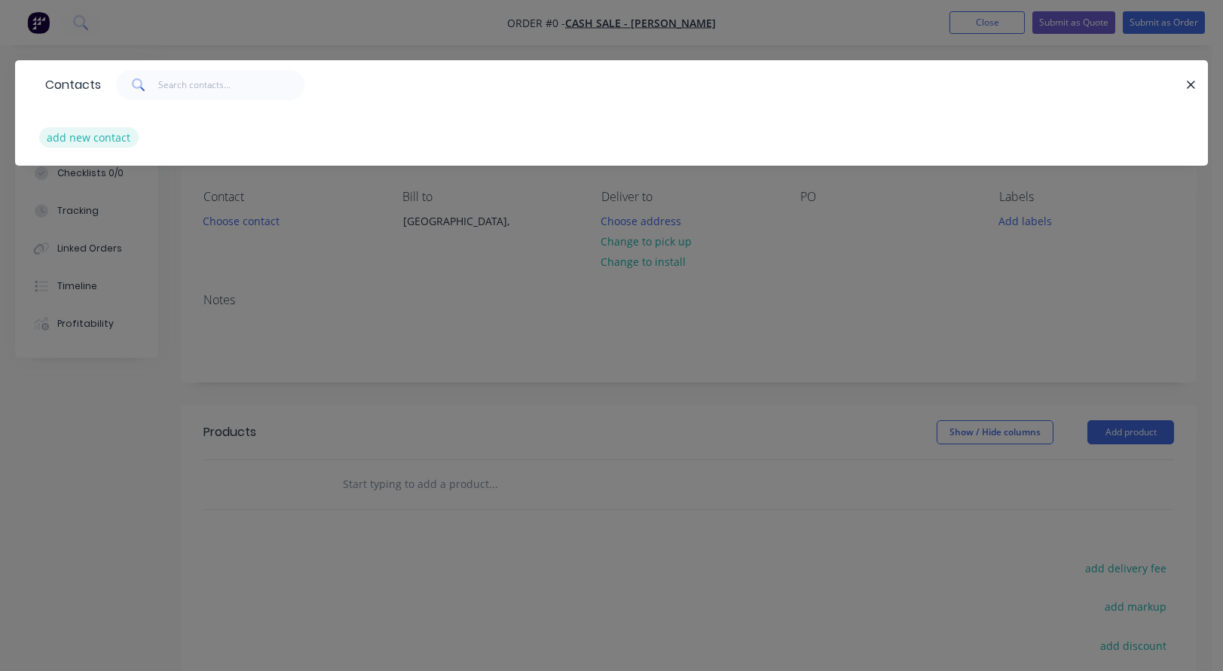
click at [96, 135] on button "add new contact" at bounding box center [88, 137] width 99 height 20
select select "AU"
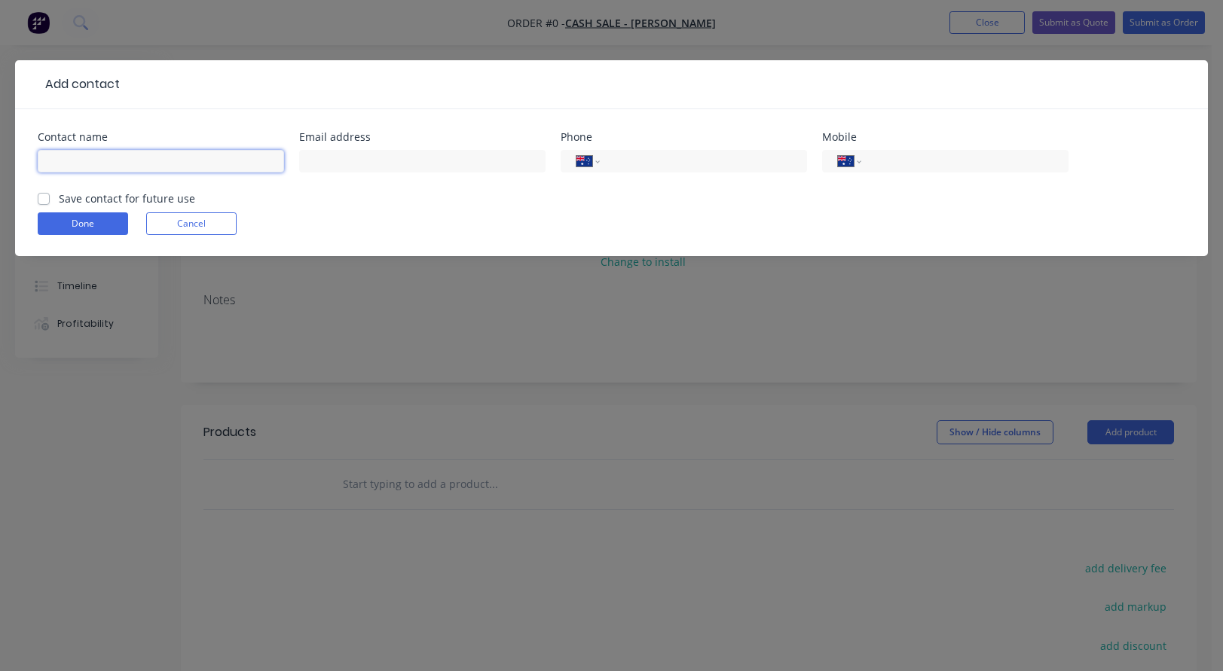
click at [111, 158] on input "text" at bounding box center [161, 161] width 246 height 23
type input "[PERSON_NAME]"
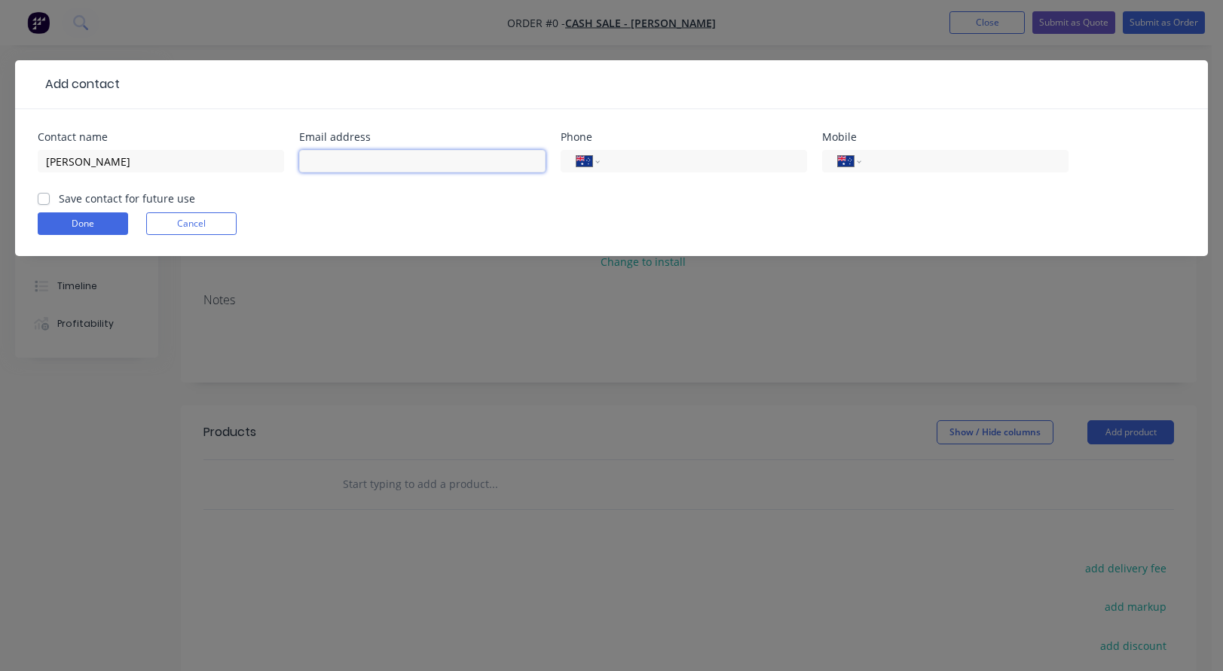
click at [319, 160] on input "text" at bounding box center [422, 161] width 246 height 23
paste input "[EMAIL_ADDRESS][DOMAIN_NAME]"
type input "[EMAIL_ADDRESS][DOMAIN_NAME]"
click at [875, 160] on input "tel" at bounding box center [962, 161] width 181 height 17
type input "0402 985 093"
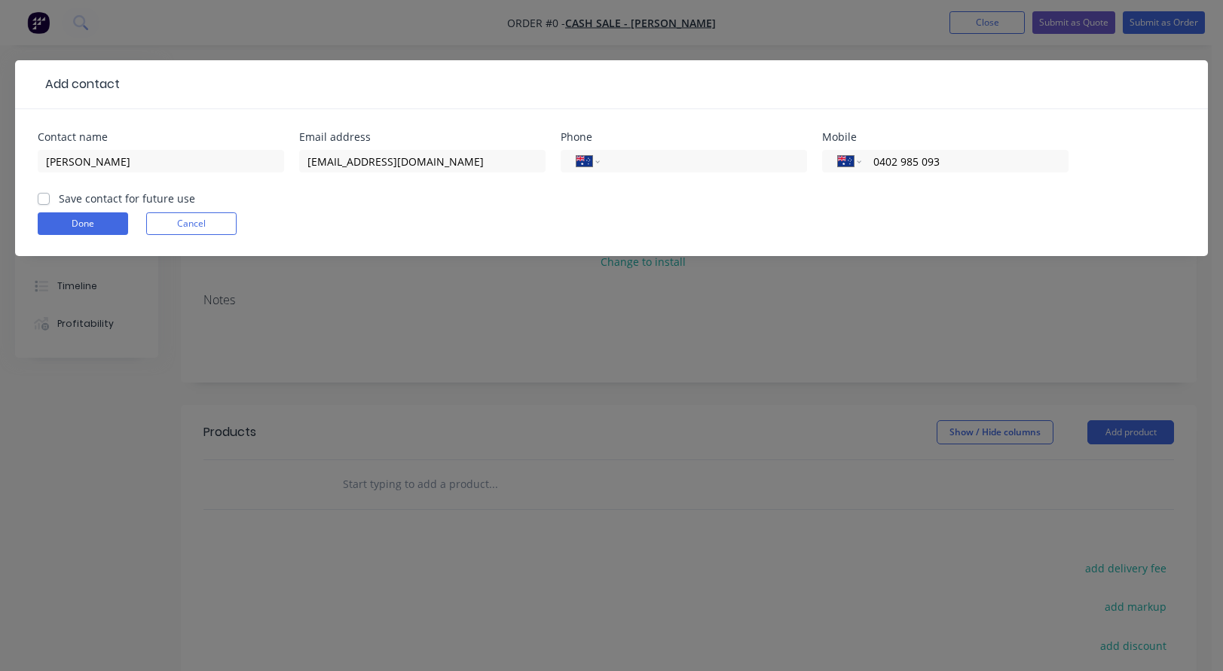
click at [59, 198] on label "Save contact for future use" at bounding box center [127, 199] width 136 height 16
click at [44, 198] on input "Save contact for future use" at bounding box center [44, 198] width 12 height 14
checkbox input "true"
click at [75, 217] on button "Done" at bounding box center [83, 223] width 90 height 23
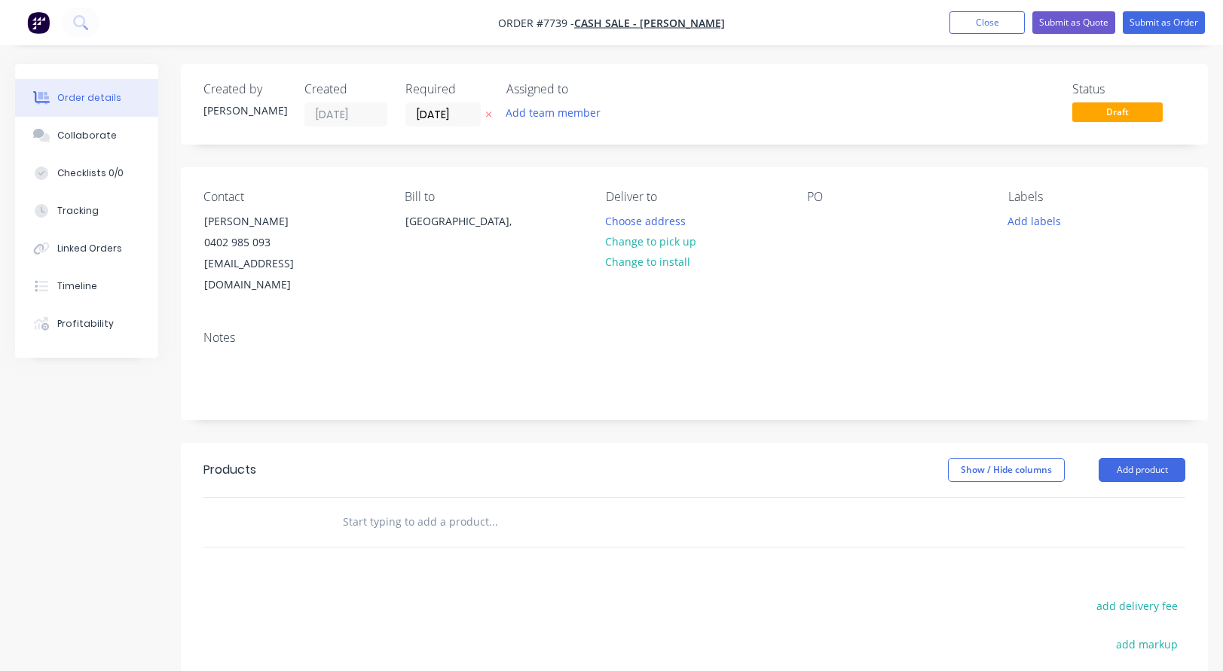
click at [396, 507] on input "text" at bounding box center [492, 522] width 301 height 30
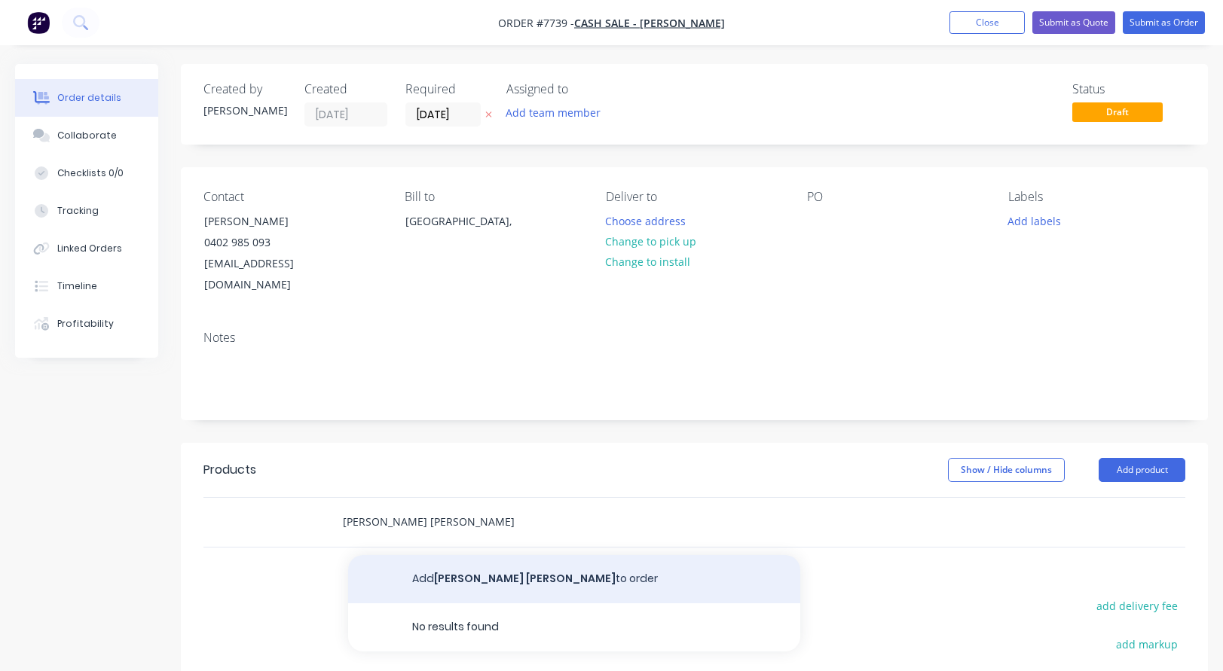
type input "[PERSON_NAME] [PERSON_NAME]"
click at [435, 555] on button "Add [PERSON_NAME] [PERSON_NAME] to order" at bounding box center [574, 579] width 452 height 48
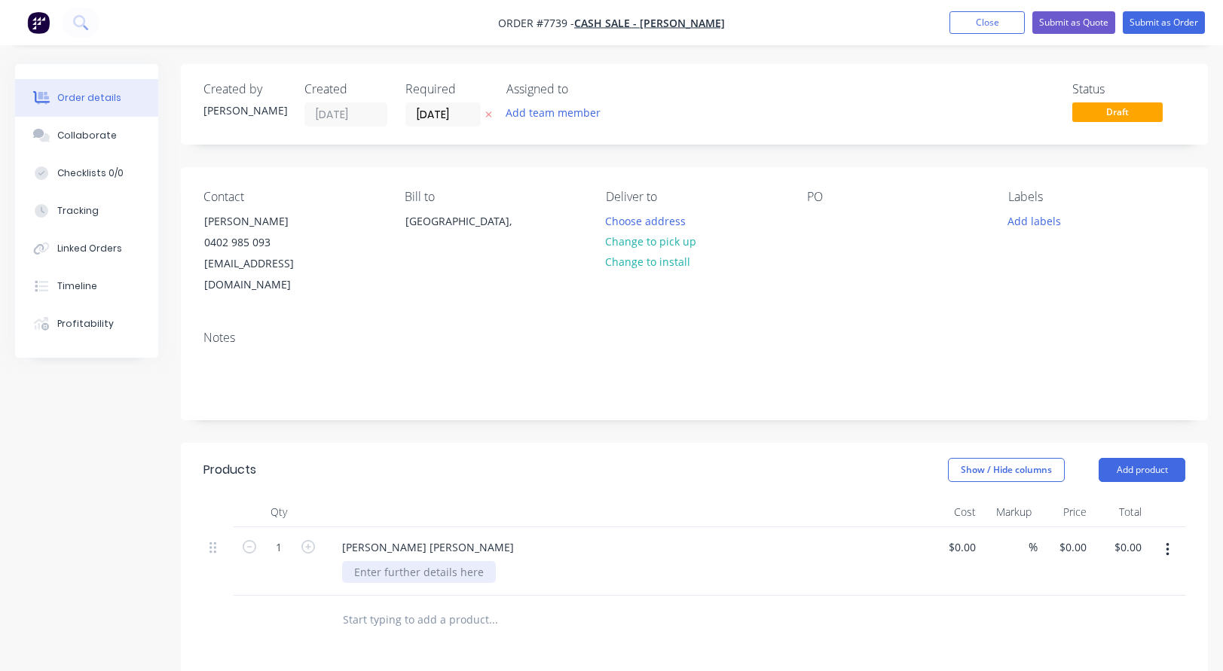
click at [380, 561] on div at bounding box center [419, 572] width 154 height 22
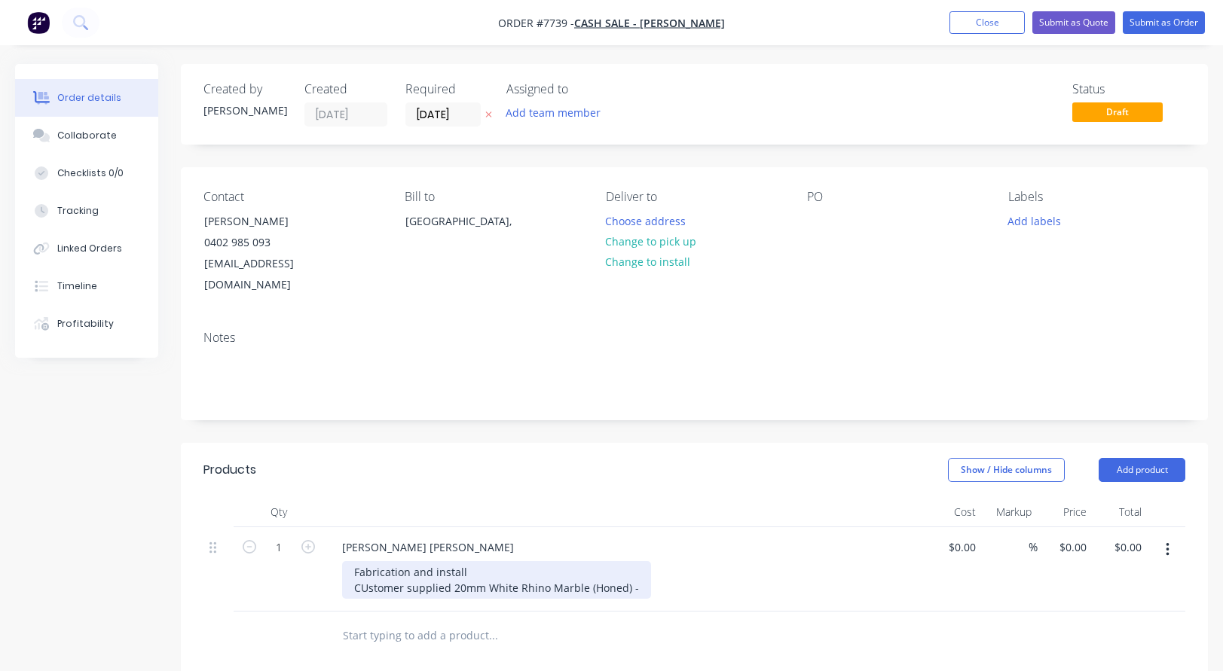
click at [637, 564] on div "Fabrication and install CUstomer supplied 20mm White Rhino Marble (Honed) -" at bounding box center [496, 580] width 309 height 38
click at [589, 570] on div "Fabrication and install CUstomer supplied 20mm White Rhino Marble (Honed) -" at bounding box center [496, 580] width 309 height 38
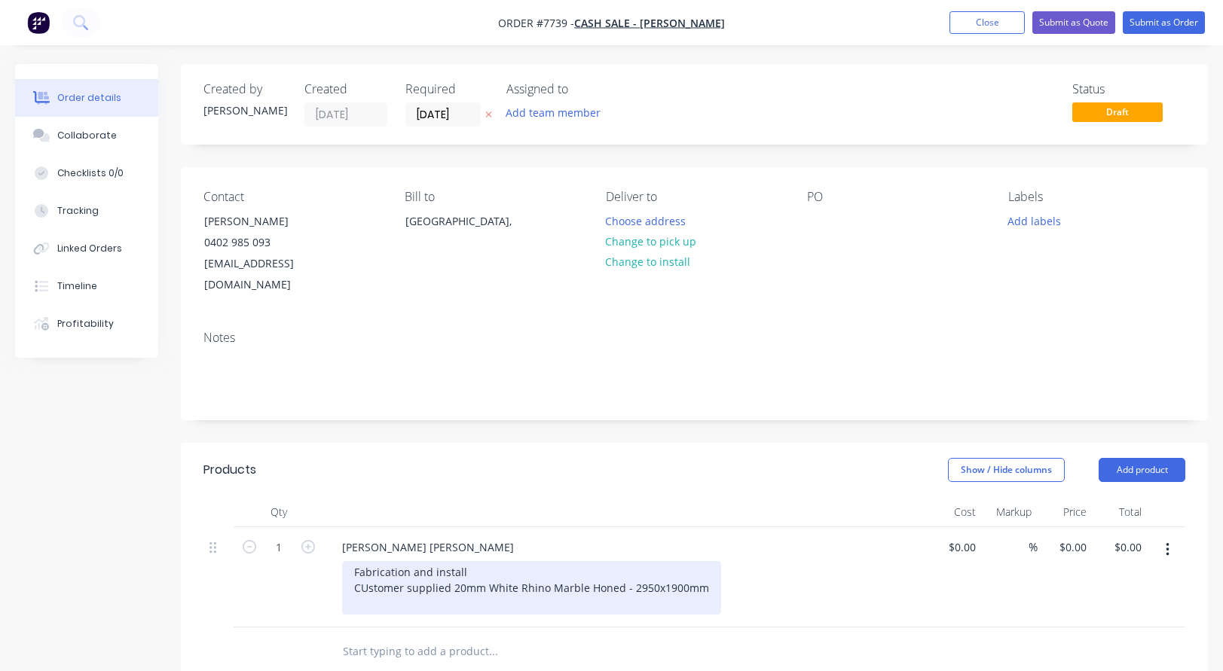
drag, startPoint x: 363, startPoint y: 566, endPoint x: 374, endPoint y: 566, distance: 11.3
click at [364, 566] on div "Fabrication and install CUstomer supplied 20mm White Rhino Marble Honed - 2950x…" at bounding box center [531, 587] width 379 height 53
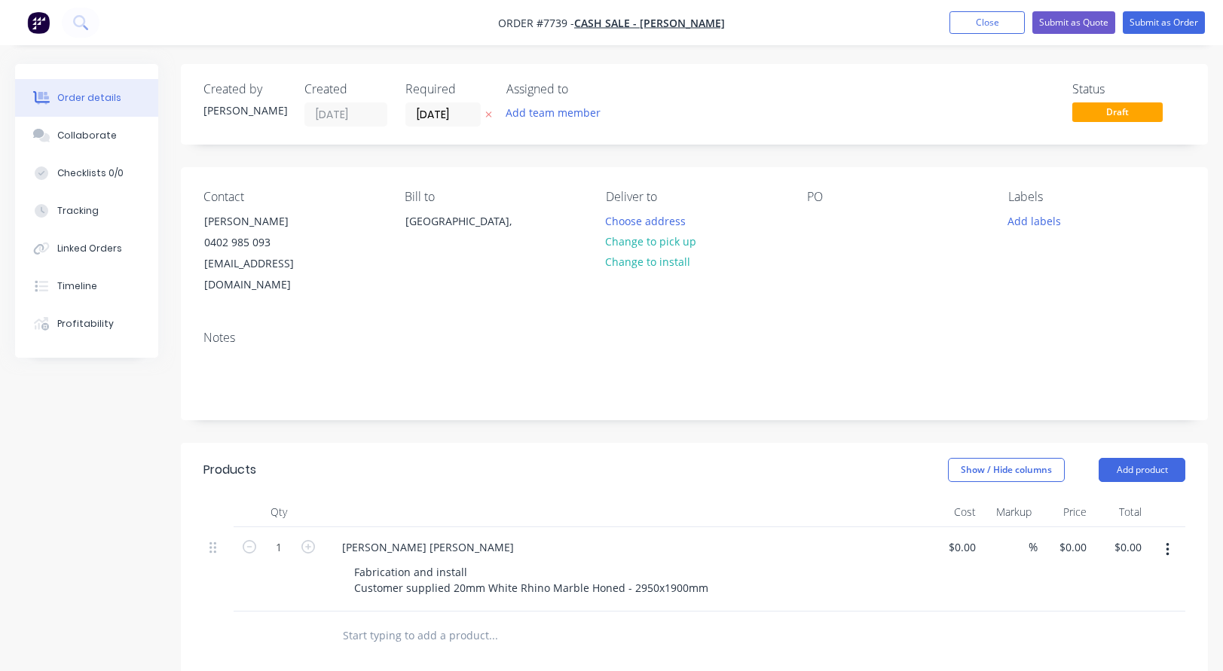
click at [365, 580] on div "[PERSON_NAME] [PERSON_NAME] Fabrication and install Customer supplied 20mm Whit…" at bounding box center [625, 569] width 603 height 84
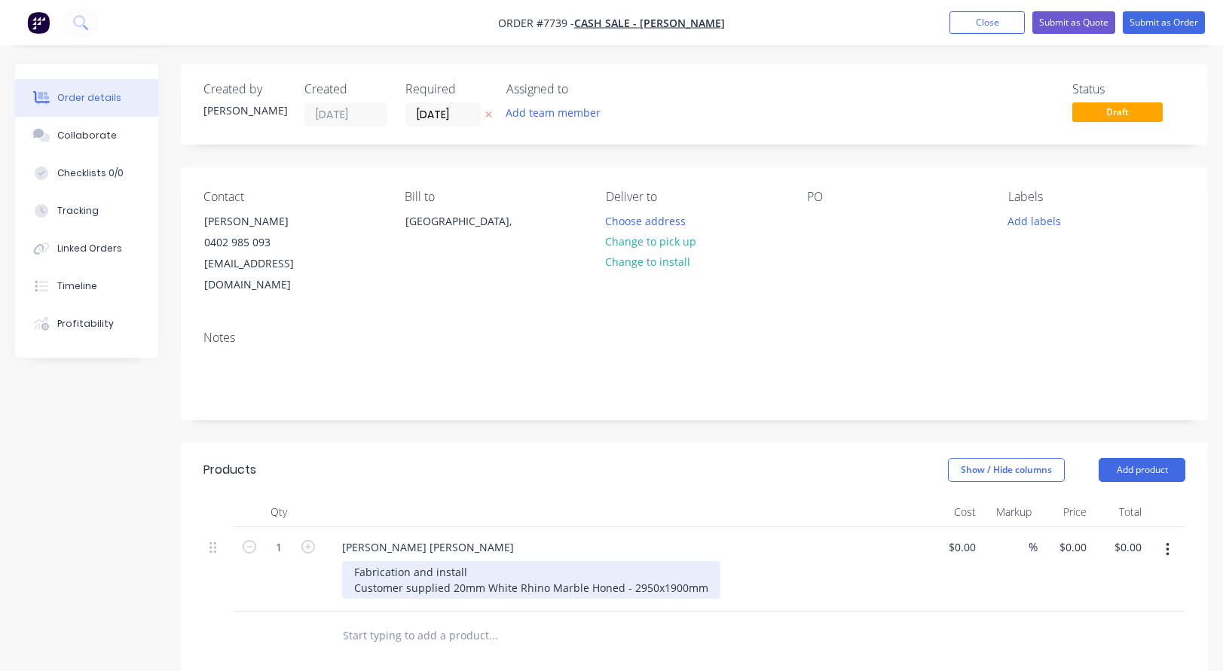
click at [703, 567] on div "Fabrication and install Customer supplied 20mm White Rhino Marble Honed - 2950x…" at bounding box center [531, 580] width 378 height 38
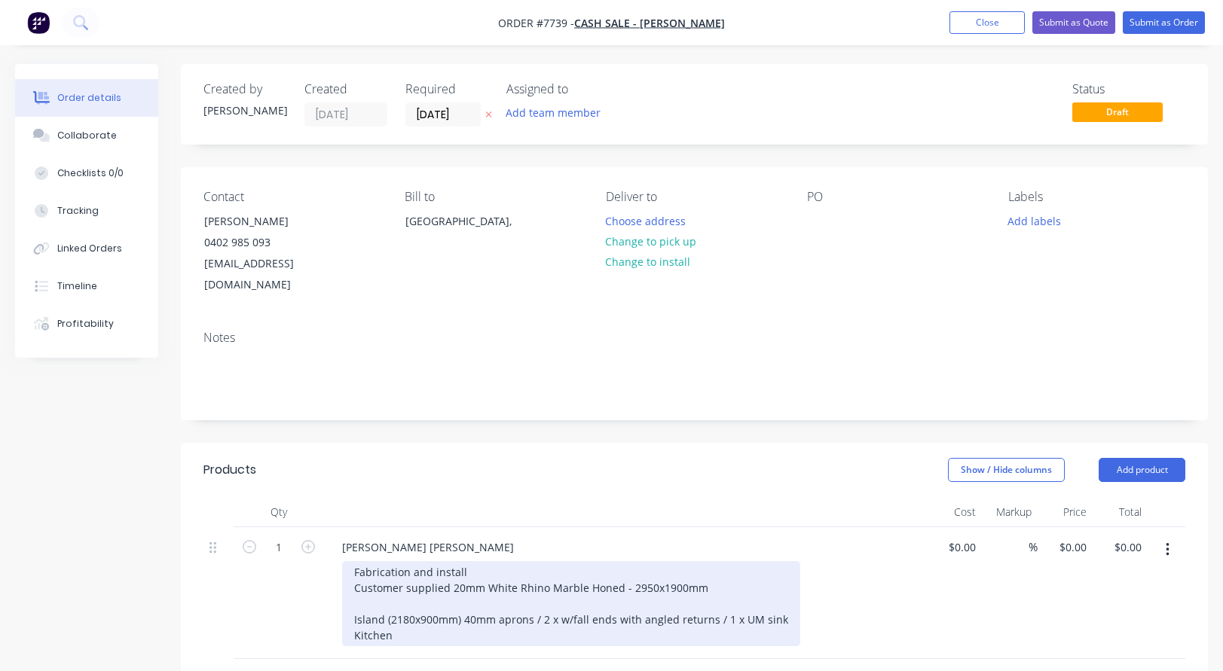
click at [413, 615] on div "Fabrication and install Customer supplied 20mm White Rhino Marble Honed - 2950x…" at bounding box center [571, 603] width 458 height 85
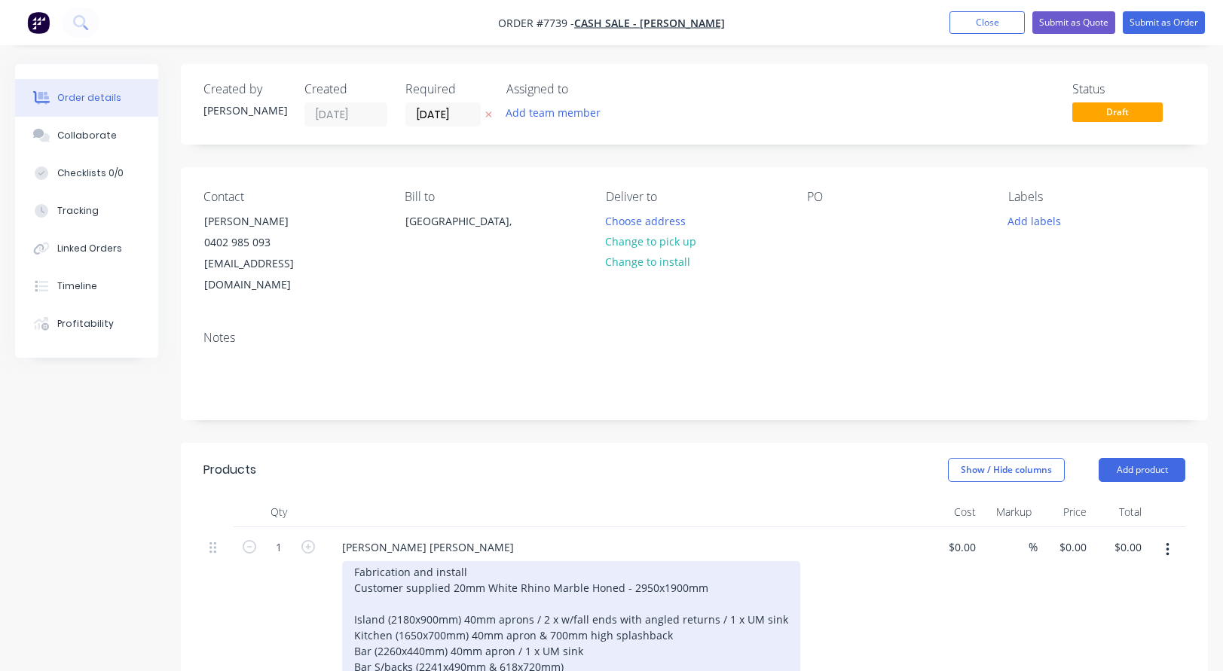
scroll to position [75, 0]
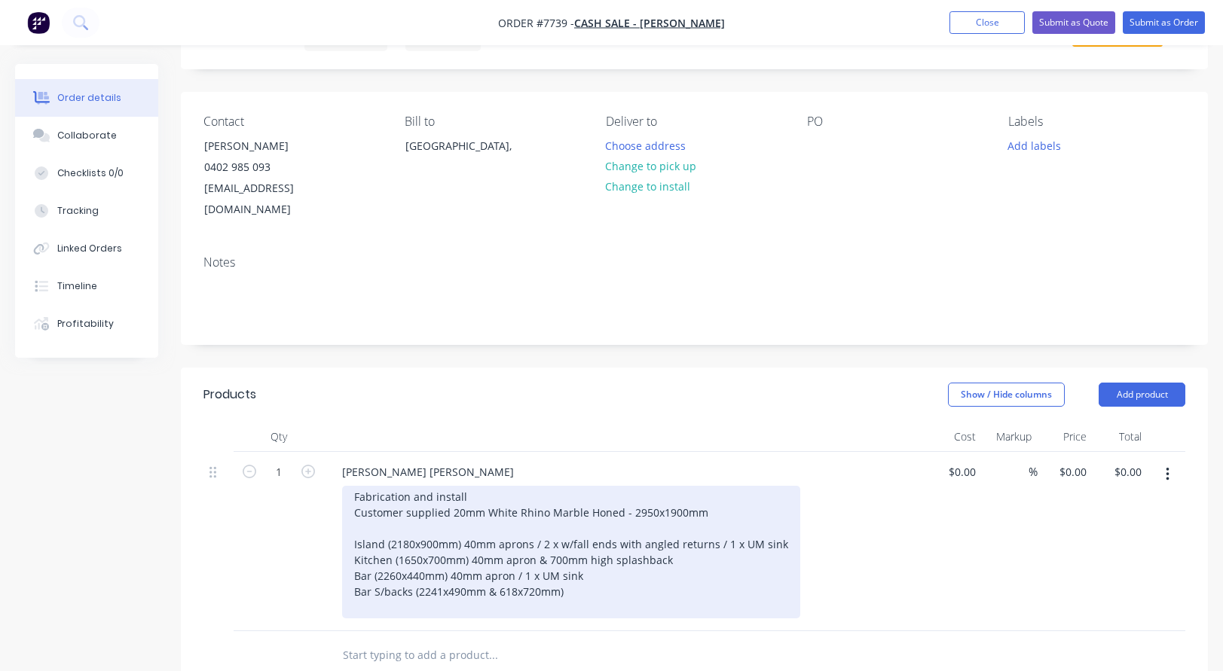
click at [382, 571] on div "Fabrication and install Customer supplied 20mm White Rhino Marble Honed - 2950x…" at bounding box center [571, 552] width 458 height 133
click at [599, 566] on div "Fabrication and install Customer supplied 20mm White Rhino Marble Honed - 2950x…" at bounding box center [571, 552] width 458 height 133
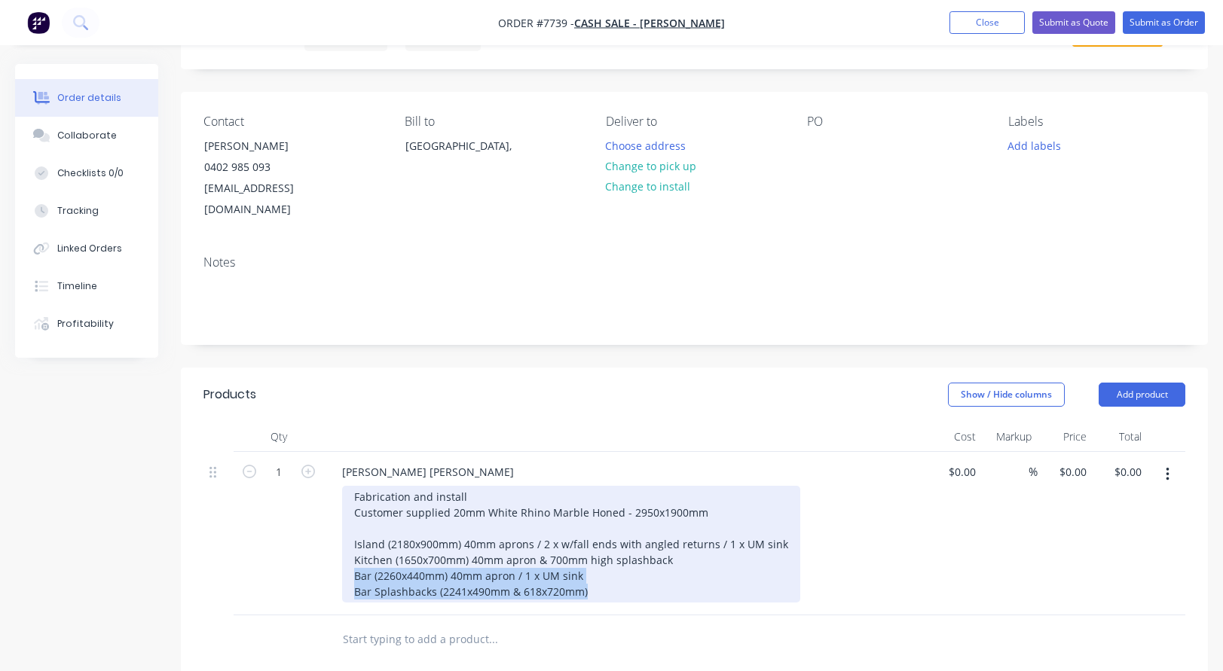
drag, startPoint x: 347, startPoint y: 556, endPoint x: 586, endPoint y: 574, distance: 239.5
click at [590, 574] on div "Fabrication and install Customer supplied 20mm White Rhino Marble Honed - 2950x…" at bounding box center [571, 544] width 458 height 117
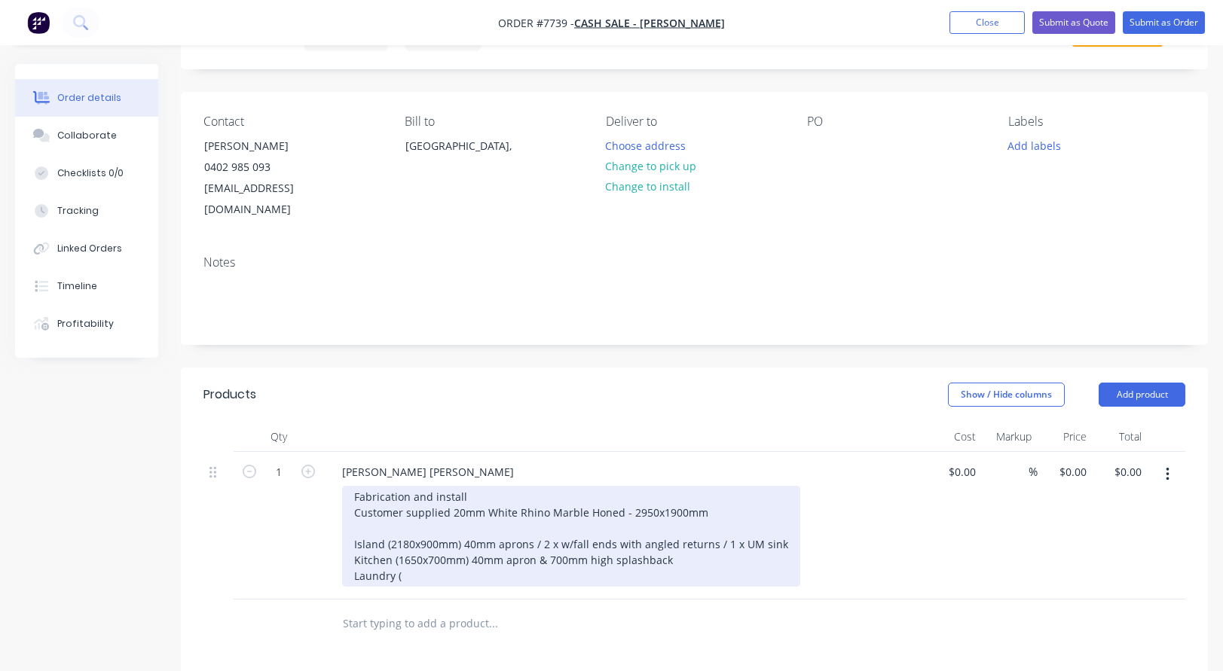
click at [423, 559] on div "Fabrication and install Customer supplied 20mm White Rhino Marble Honed - 2950x…" at bounding box center [571, 536] width 458 height 101
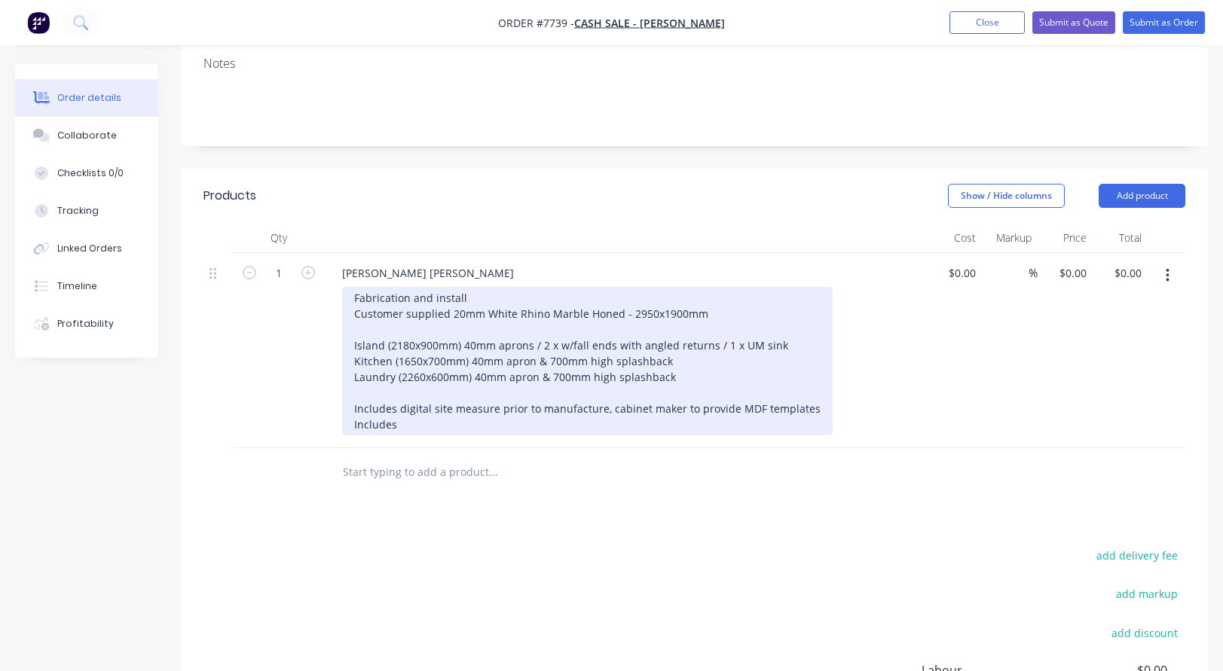
scroll to position [301, 0]
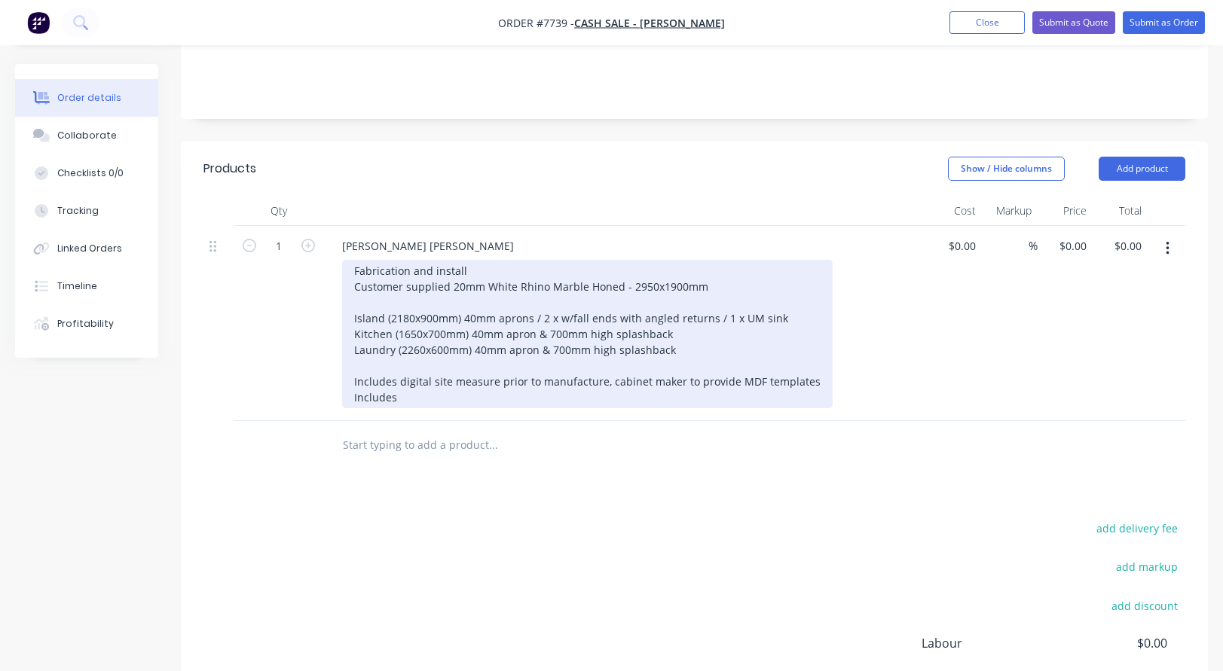
click at [404, 374] on div "Fabrication and install Customer supplied 20mm White Rhino Marble Honed - 2950x…" at bounding box center [587, 334] width 490 height 148
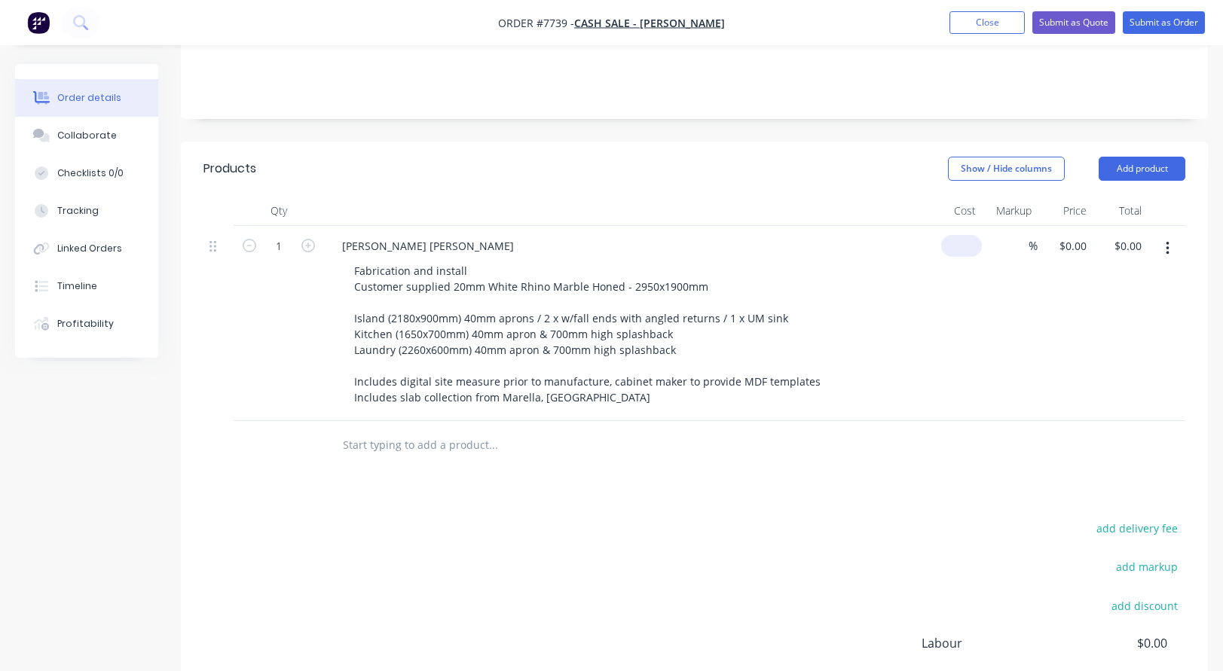
click at [956, 226] on div "$0.00" at bounding box center [954, 323] width 55 height 195
type input "$7,875.00"
click at [435, 430] on input "text" at bounding box center [492, 445] width 301 height 30
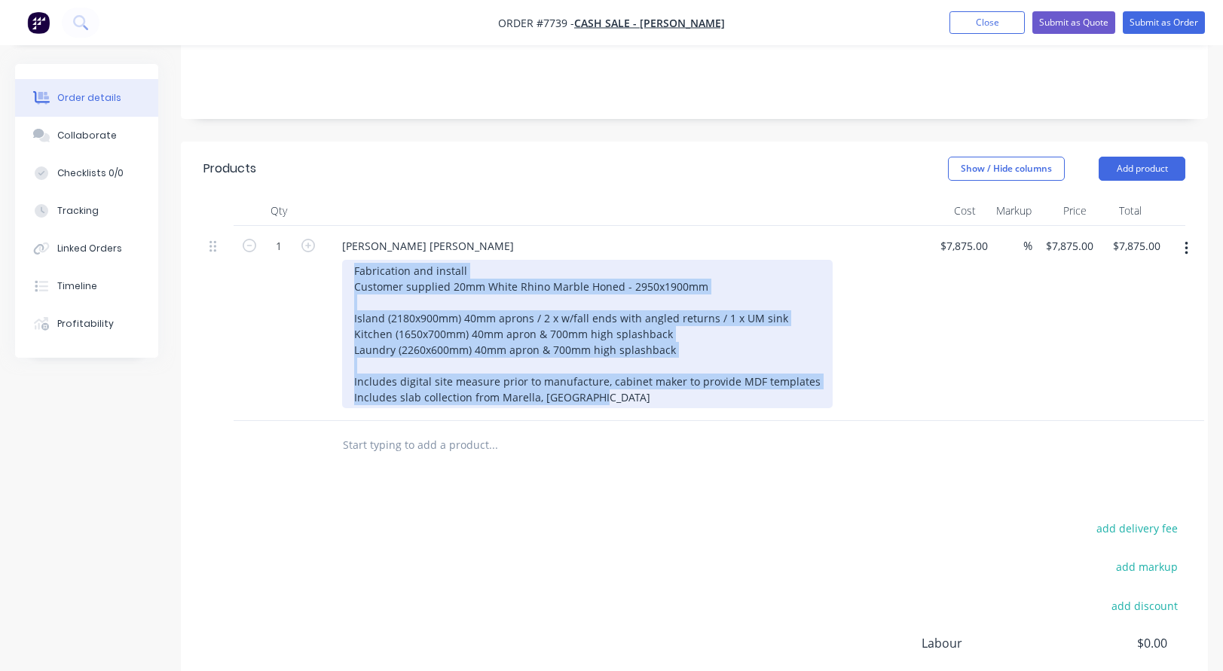
drag, startPoint x: 353, startPoint y: 247, endPoint x: 766, endPoint y: 380, distance: 433.6
click at [766, 380] on div "Fabrication and install Customer supplied 20mm White Rhino Marble Honed - 2950x…" at bounding box center [587, 334] width 490 height 148
copy div "Fabrication and install Customer supplied 20mm White Rhino Marble Honed - 2950x…"
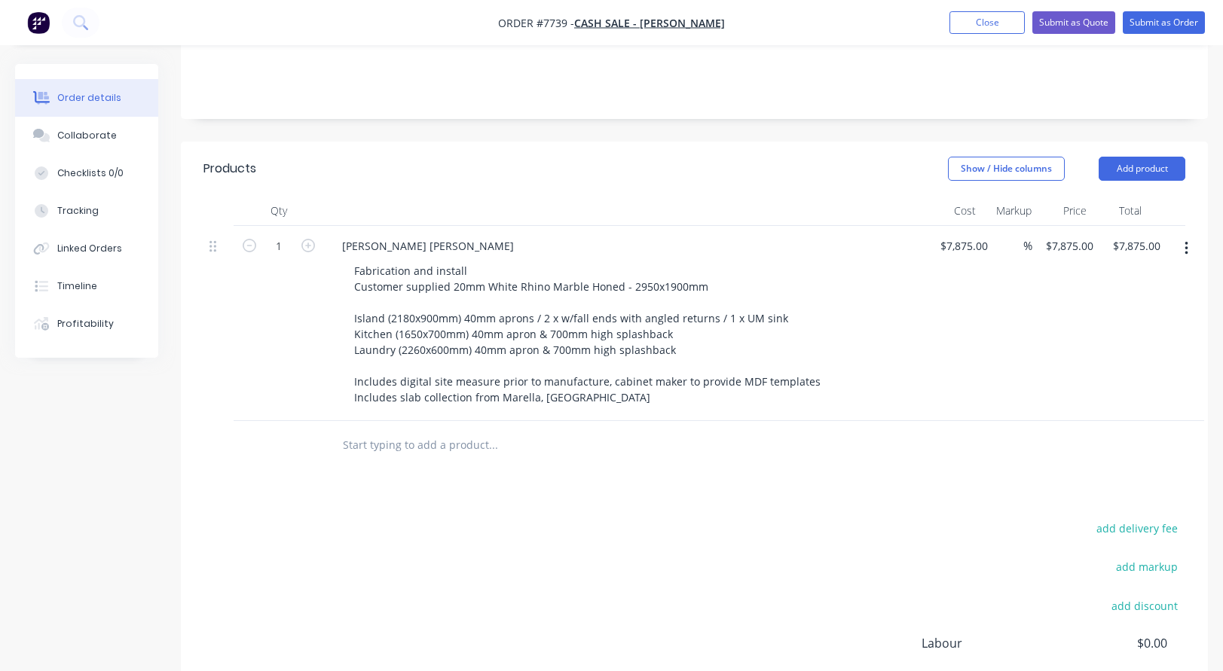
click at [385, 430] on input "text" at bounding box center [492, 445] width 301 height 30
click at [429, 235] on div "[PERSON_NAME] [PERSON_NAME]" at bounding box center [428, 246] width 196 height 22
click at [438, 430] on input "text" at bounding box center [492, 445] width 301 height 30
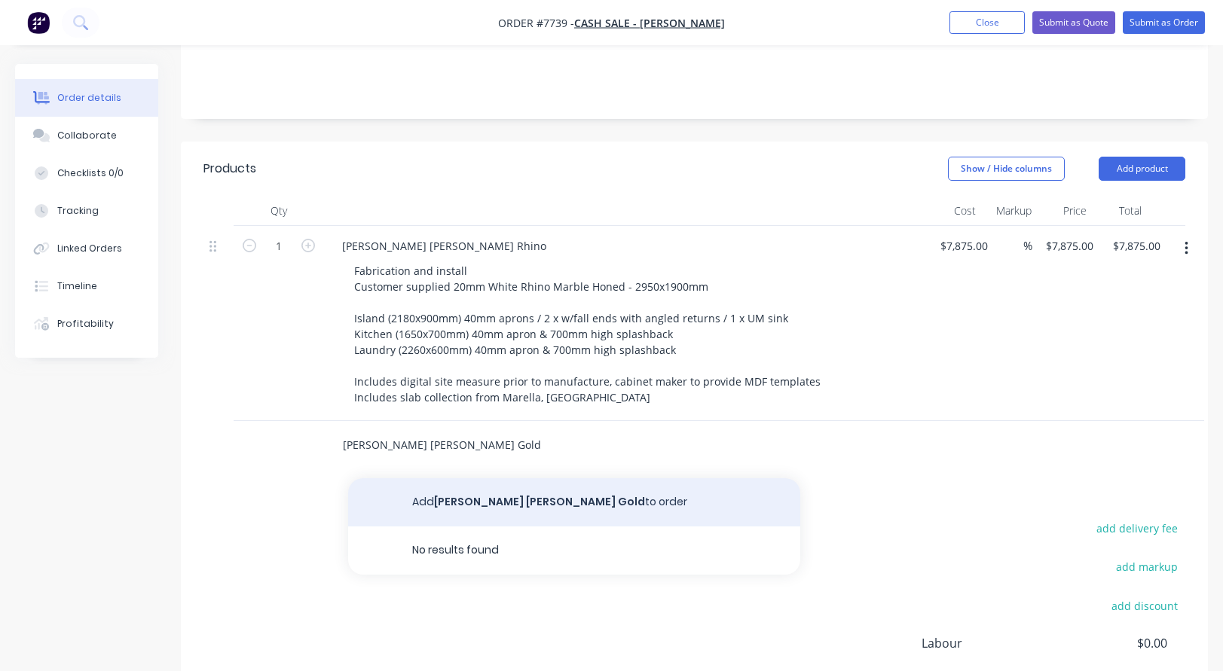
type input "[PERSON_NAME] [PERSON_NAME] Gold"
click at [460, 479] on button "Add [PERSON_NAME] [PERSON_NAME] Gold to order" at bounding box center [574, 502] width 452 height 48
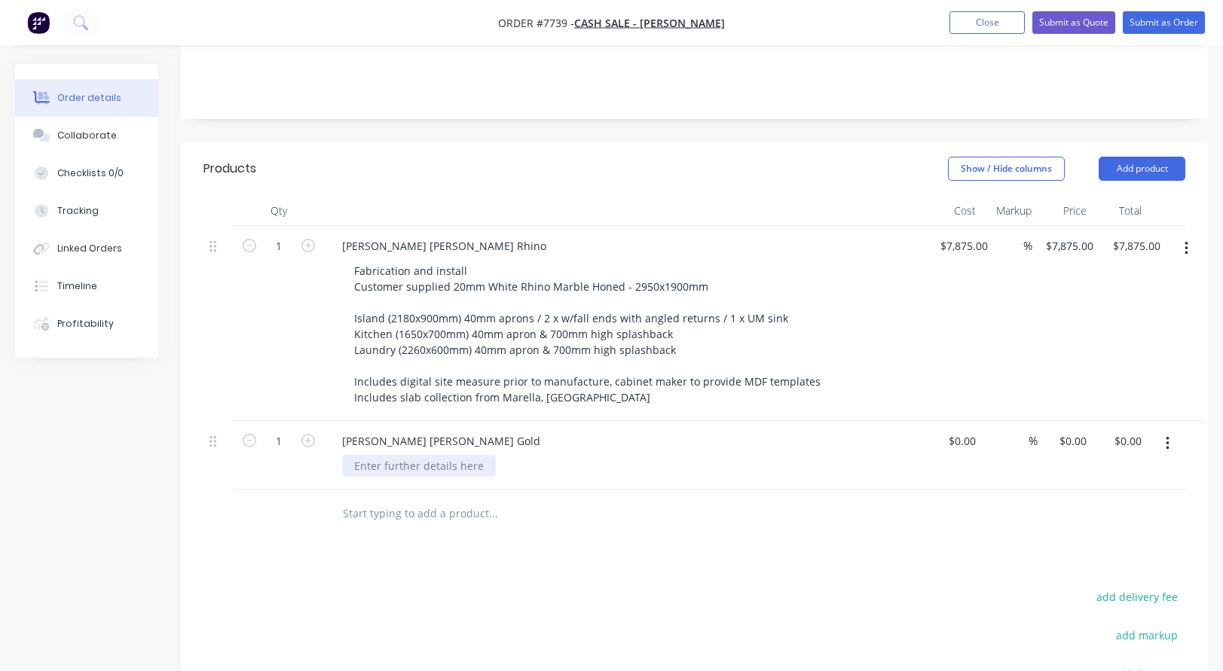
click at [399, 455] on div at bounding box center [419, 466] width 154 height 22
paste div
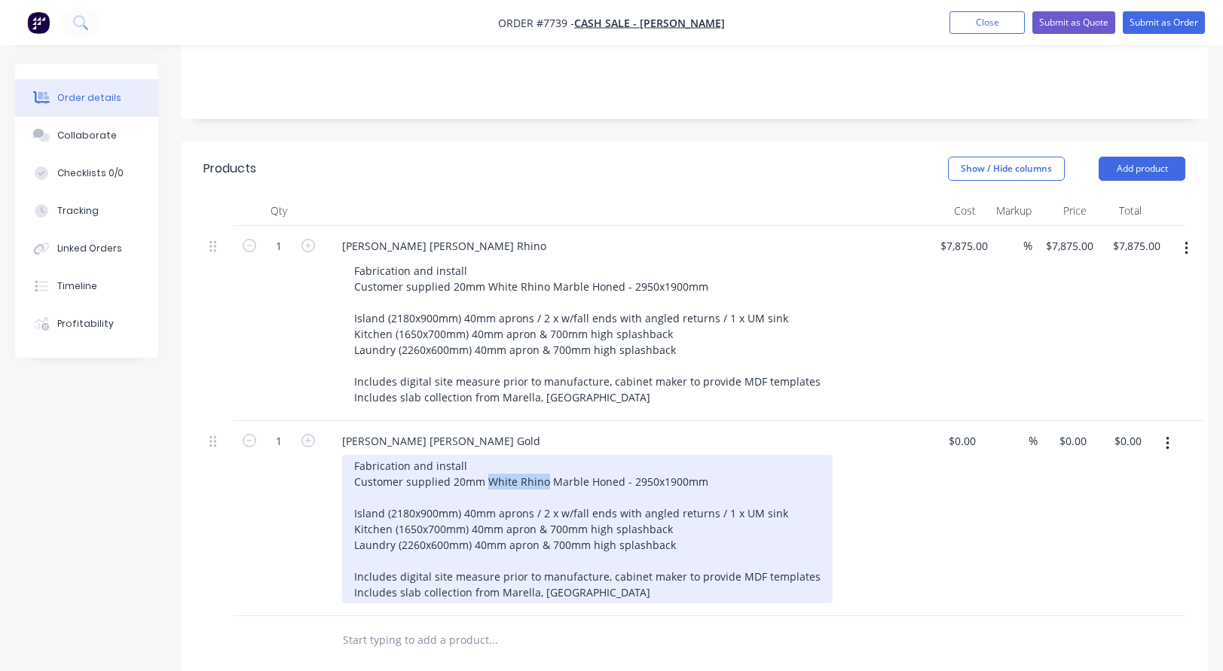
drag, startPoint x: 489, startPoint y: 458, endPoint x: 542, endPoint y: 466, distance: 53.4
click at [542, 466] on div "Fabrication and install Customer supplied 20mm White Rhino Marble Honed - 2950x…" at bounding box center [587, 529] width 490 height 148
click at [633, 460] on div "Fabrication and install Customer supplied 20mm [PERSON_NAME] Gold Marble Honed …" at bounding box center [587, 529] width 490 height 148
drag, startPoint x: 384, startPoint y: 491, endPoint x: 349, endPoint y: 491, distance: 35.4
click at [349, 491] on div "Fabrication and install Customer supplied 20mm [PERSON_NAME] Gold Marble Honed …" at bounding box center [587, 529] width 490 height 148
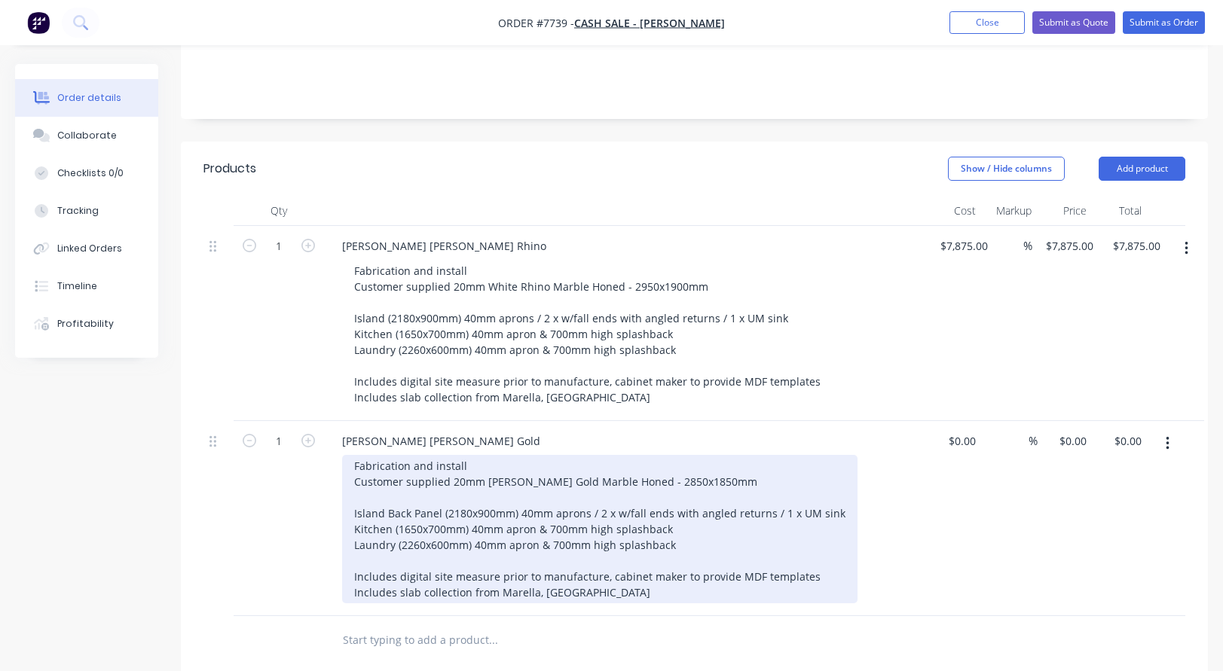
click at [453, 490] on div "Fabrication and install Customer supplied 20mm [PERSON_NAME] Gold Marble Honed …" at bounding box center [599, 529] width 515 height 148
click at [477, 490] on div "Fabrication and install Customer supplied 20mm [PERSON_NAME] Gold Marble Honed …" at bounding box center [599, 529] width 515 height 148
drag, startPoint x: 516, startPoint y: 491, endPoint x: 835, endPoint y: 499, distance: 318.8
click at [836, 493] on div "Fabrication and install Customer supplied 20mm [PERSON_NAME] Gold Marble Honed …" at bounding box center [599, 529] width 515 height 148
drag, startPoint x: 390, startPoint y: 509, endPoint x: 348, endPoint y: 509, distance: 42.2
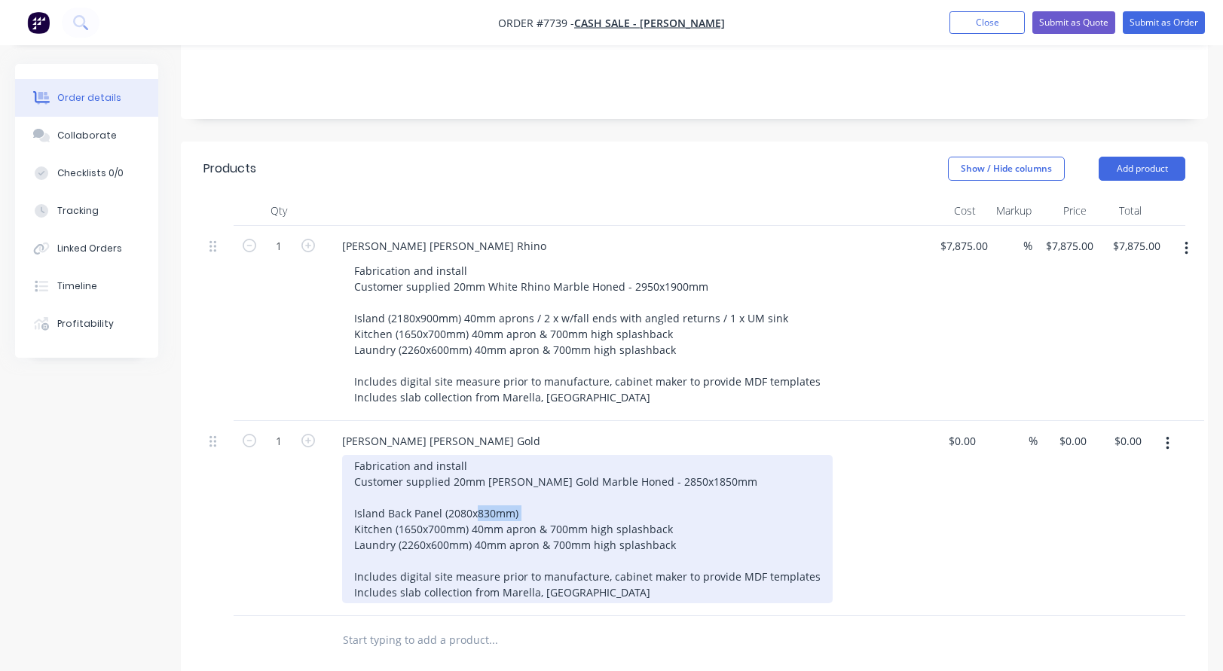
click at [348, 509] on div "Fabrication and install Customer supplied 20mm [PERSON_NAME] Gold Marble Honed …" at bounding box center [587, 529] width 490 height 148
drag, startPoint x: 421, startPoint y: 502, endPoint x: 436, endPoint y: 512, distance: 18.4
click at [421, 501] on div "Fabrication and install Customer supplied 20mm [PERSON_NAME] Gold Marble Honed …" at bounding box center [587, 529] width 490 height 148
click at [391, 524] on div "Fabrication and install Customer supplied 20mm [PERSON_NAME] Gold Marble Honed …" at bounding box center [587, 529] width 490 height 148
drag, startPoint x: 393, startPoint y: 524, endPoint x: 348, endPoint y: 524, distance: 44.4
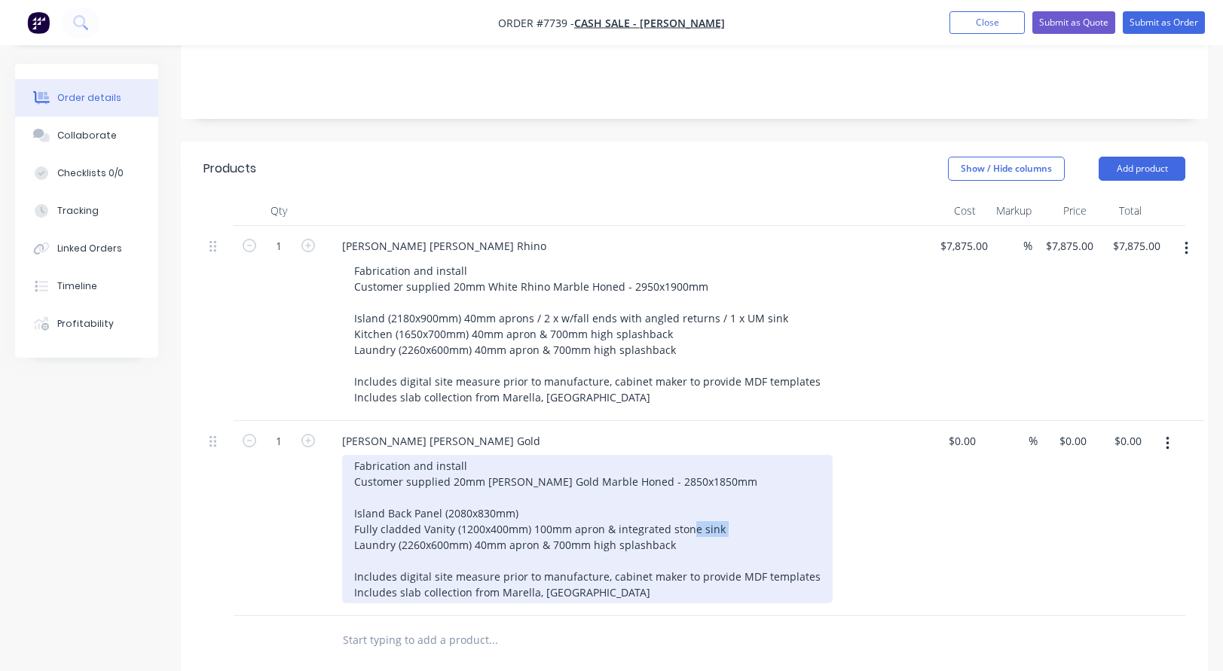
click at [348, 524] on div "Fabrication and install Customer supplied 20mm [PERSON_NAME] Gold Marble Honed …" at bounding box center [587, 529] width 490 height 148
click at [410, 524] on div "Fabrication and install Customer supplied 20mm [PERSON_NAME] Gold Marble Honed …" at bounding box center [587, 529] width 490 height 148
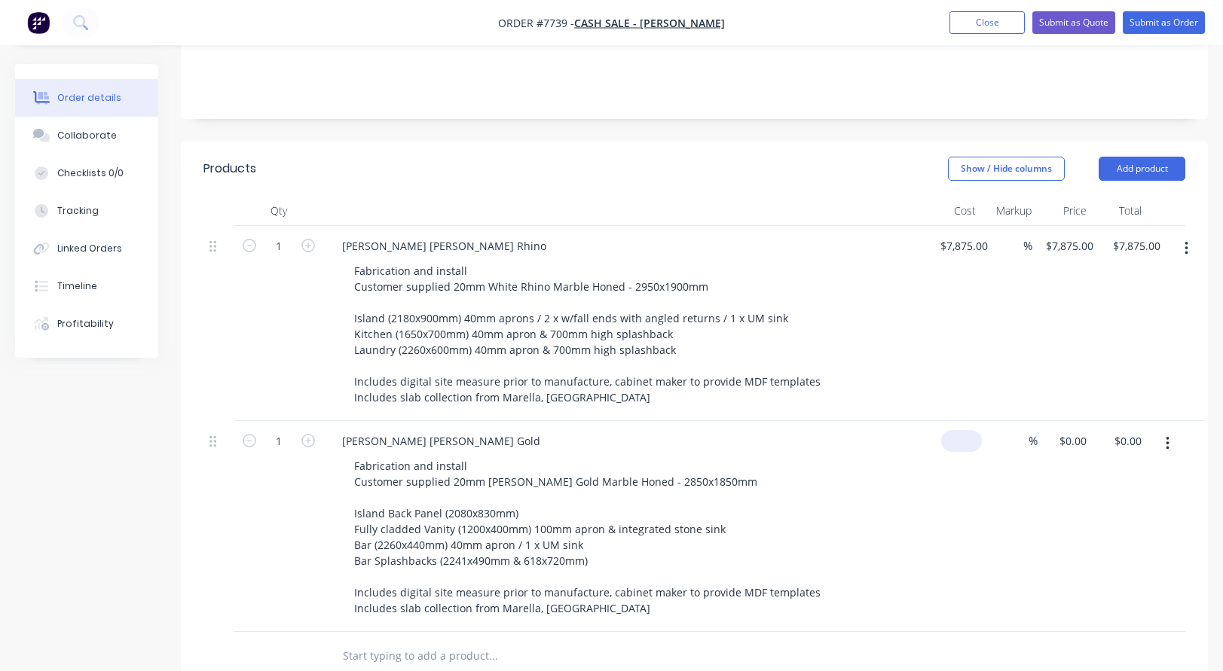
click at [967, 430] on input at bounding box center [964, 441] width 35 height 22
type input "$6,770.00"
click at [1064, 23] on button "Submit as Quote" at bounding box center [1073, 22] width 83 height 23
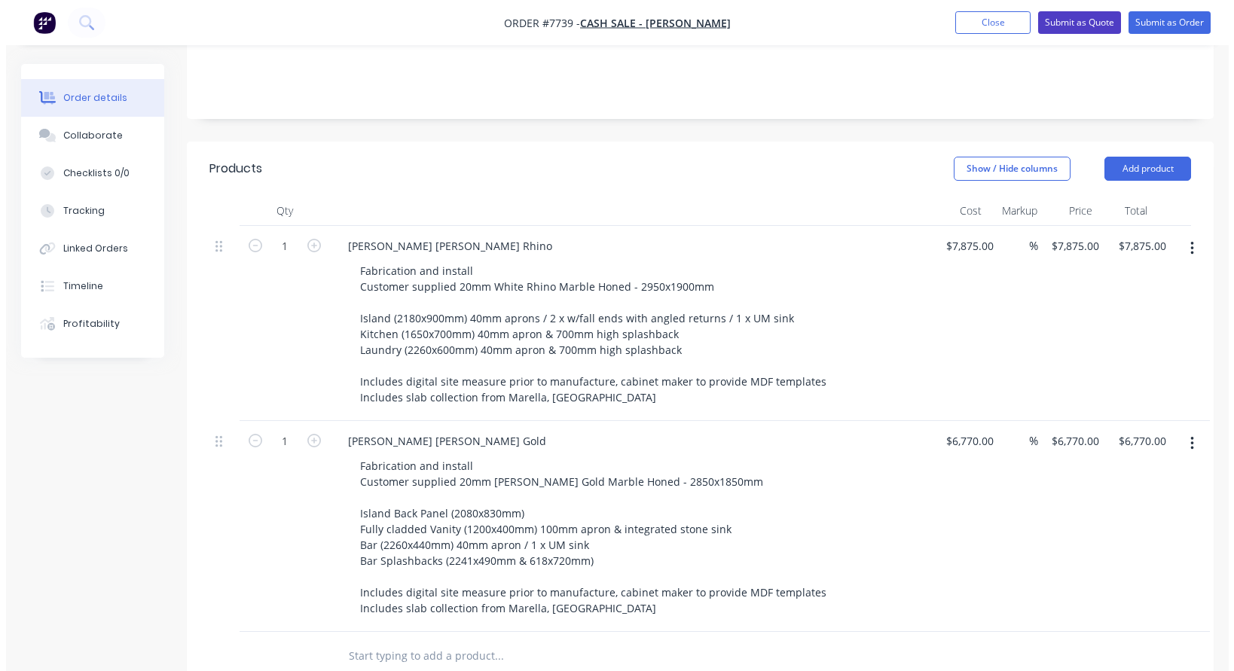
scroll to position [0, 0]
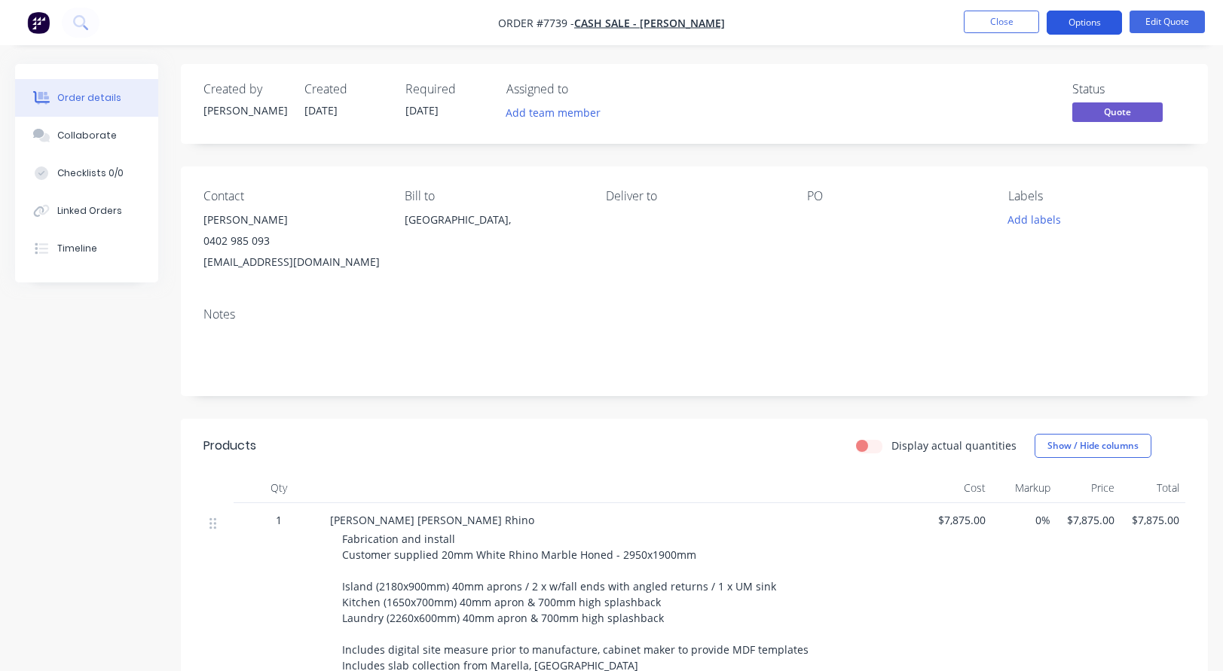
click at [1070, 18] on button "Options" at bounding box center [1083, 23] width 75 height 24
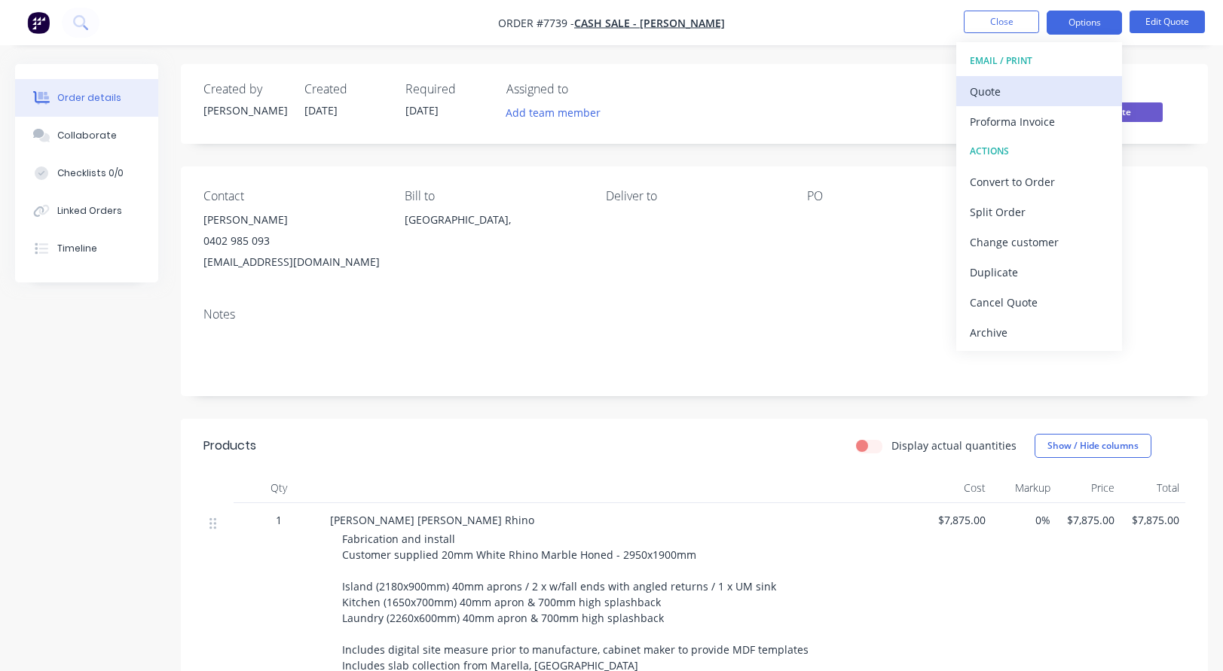
click at [1004, 95] on div "Quote" at bounding box center [1039, 92] width 139 height 22
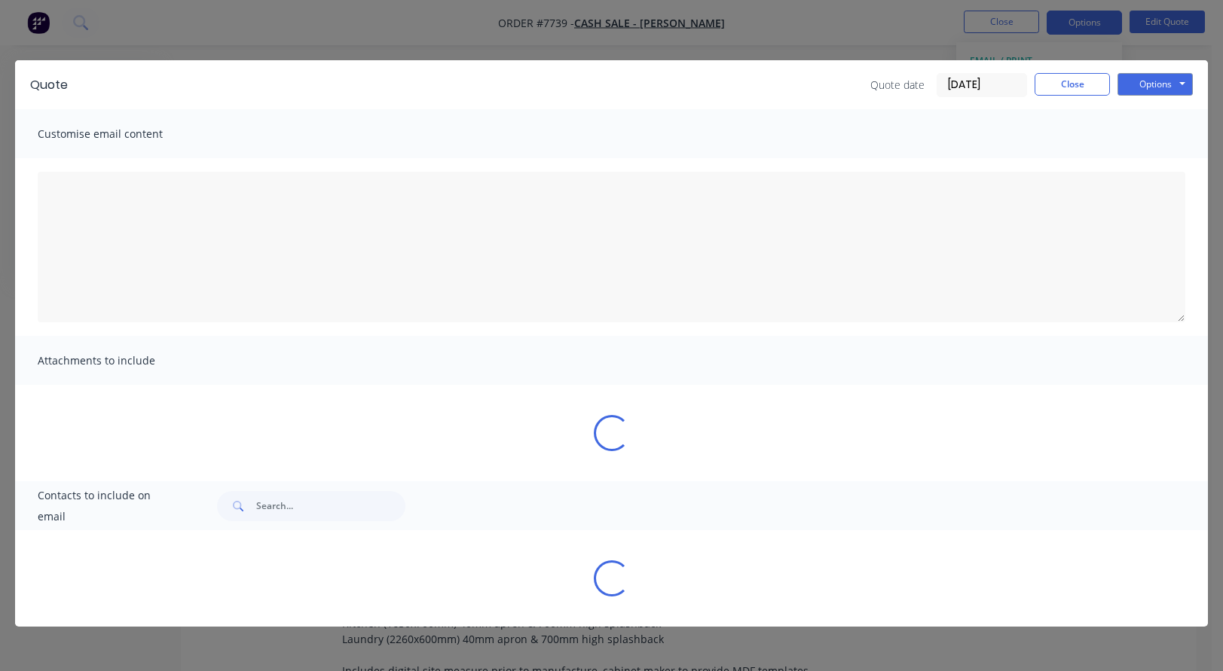
type textarea "A PDF copy of the quote has been attached to this email. To view your quote onl…"
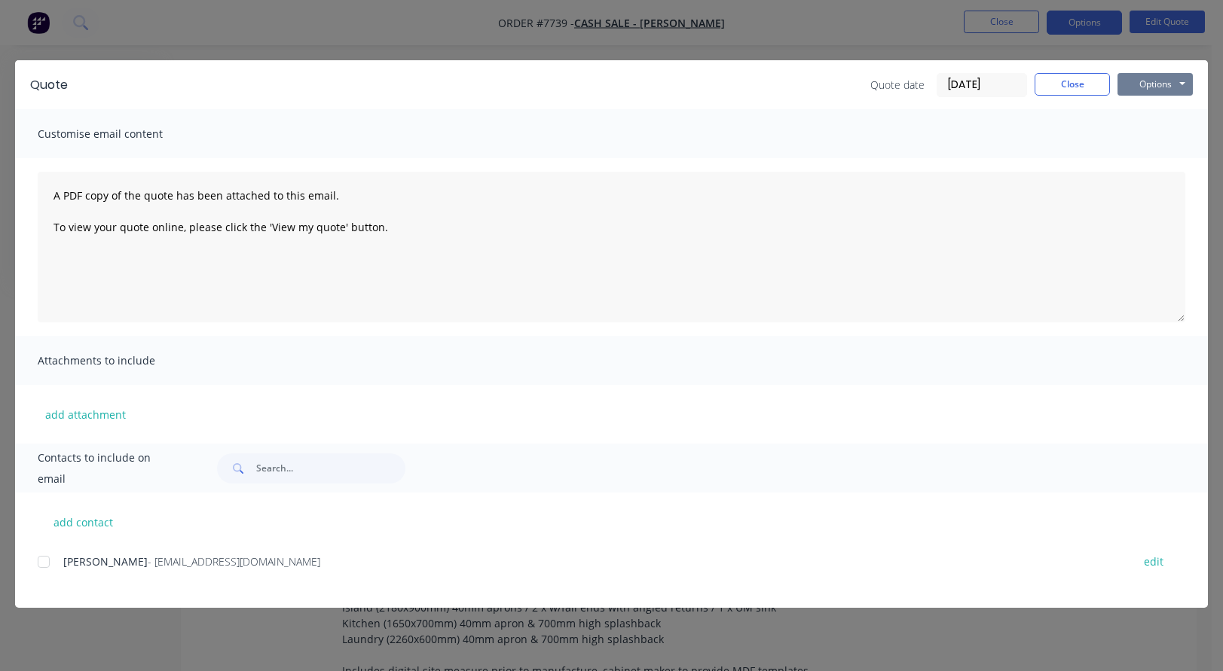
click at [1141, 83] on button "Options" at bounding box center [1154, 84] width 75 height 23
click at [1145, 111] on button "Preview" at bounding box center [1165, 111] width 96 height 25
click at [1080, 88] on button "Close" at bounding box center [1071, 84] width 75 height 23
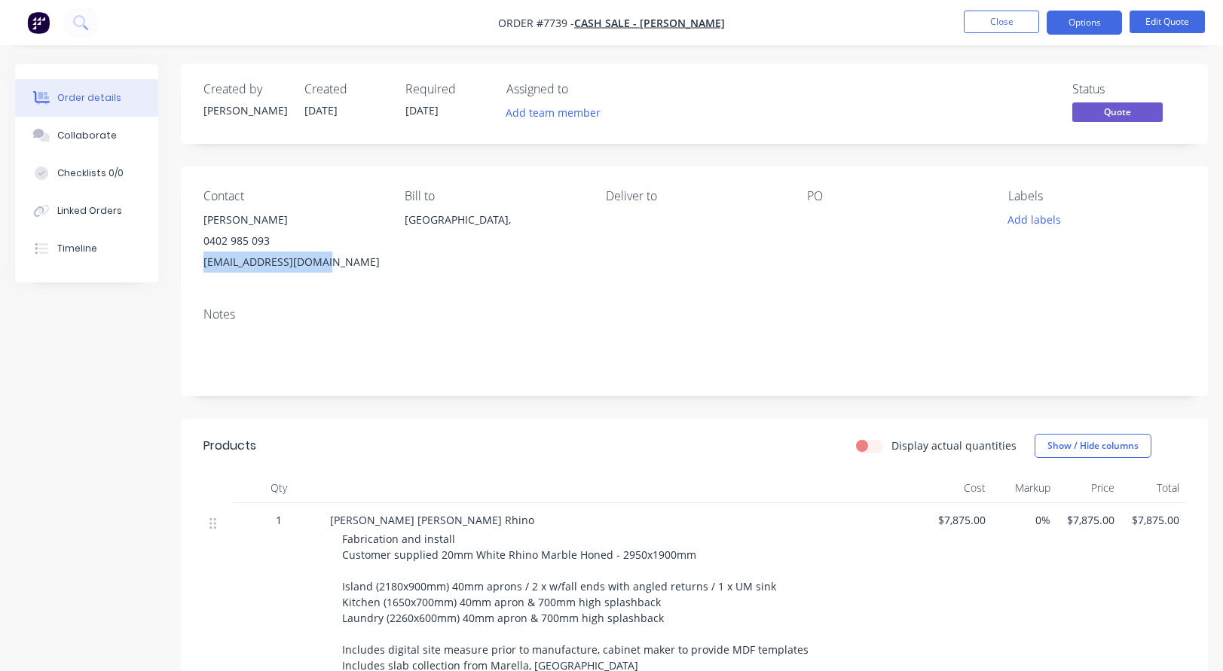
drag, startPoint x: 323, startPoint y: 259, endPoint x: 205, endPoint y: 258, distance: 118.3
click at [203, 258] on div "Contact [PERSON_NAME] [PHONE_NUMBER] [EMAIL_ADDRESS][DOMAIN_NAME] Bill to [GEOG…" at bounding box center [694, 230] width 1027 height 129
copy div "[EMAIL_ADDRESS][DOMAIN_NAME]"
click at [997, 20] on button "Close" at bounding box center [1001, 22] width 75 height 23
